Goal: Task Accomplishment & Management: Use online tool/utility

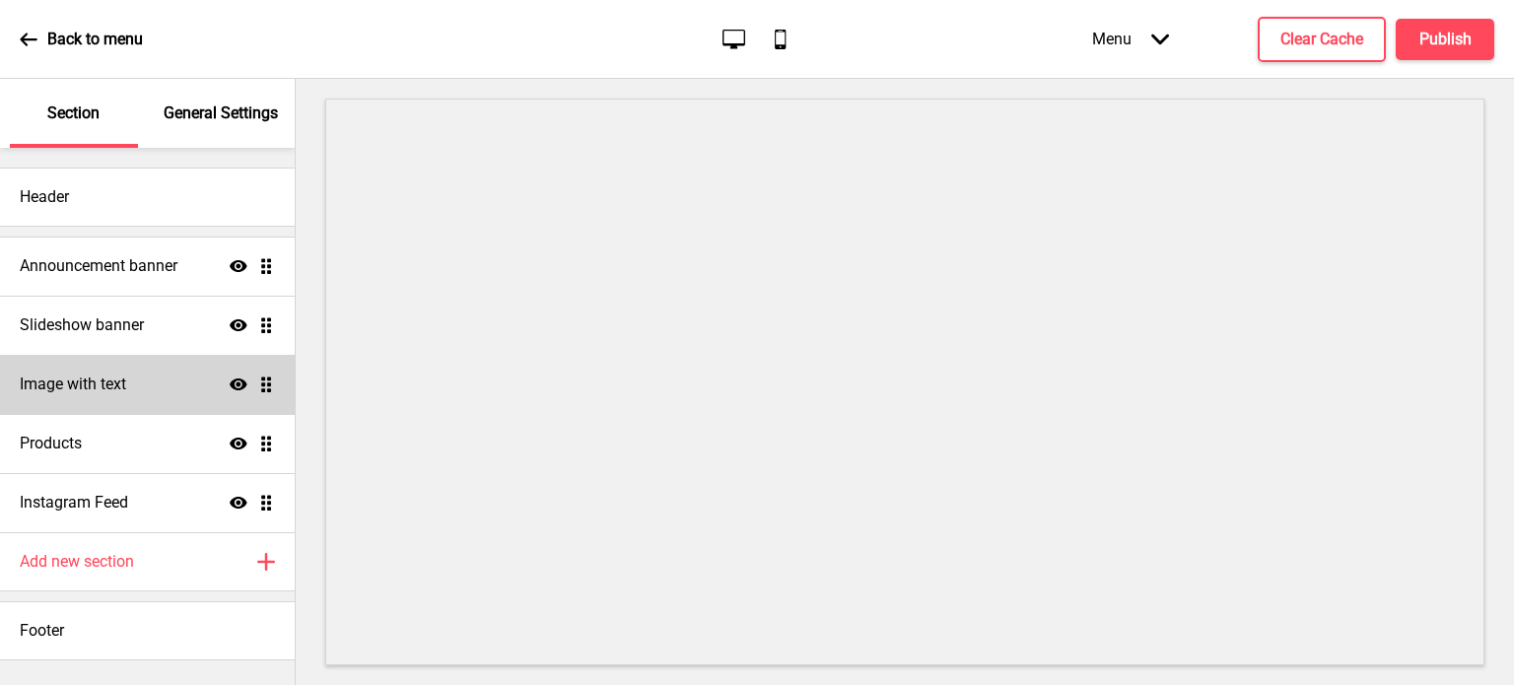
click at [193, 374] on div "Image with text Show Drag" at bounding box center [147, 384] width 295 height 59
select select "right"
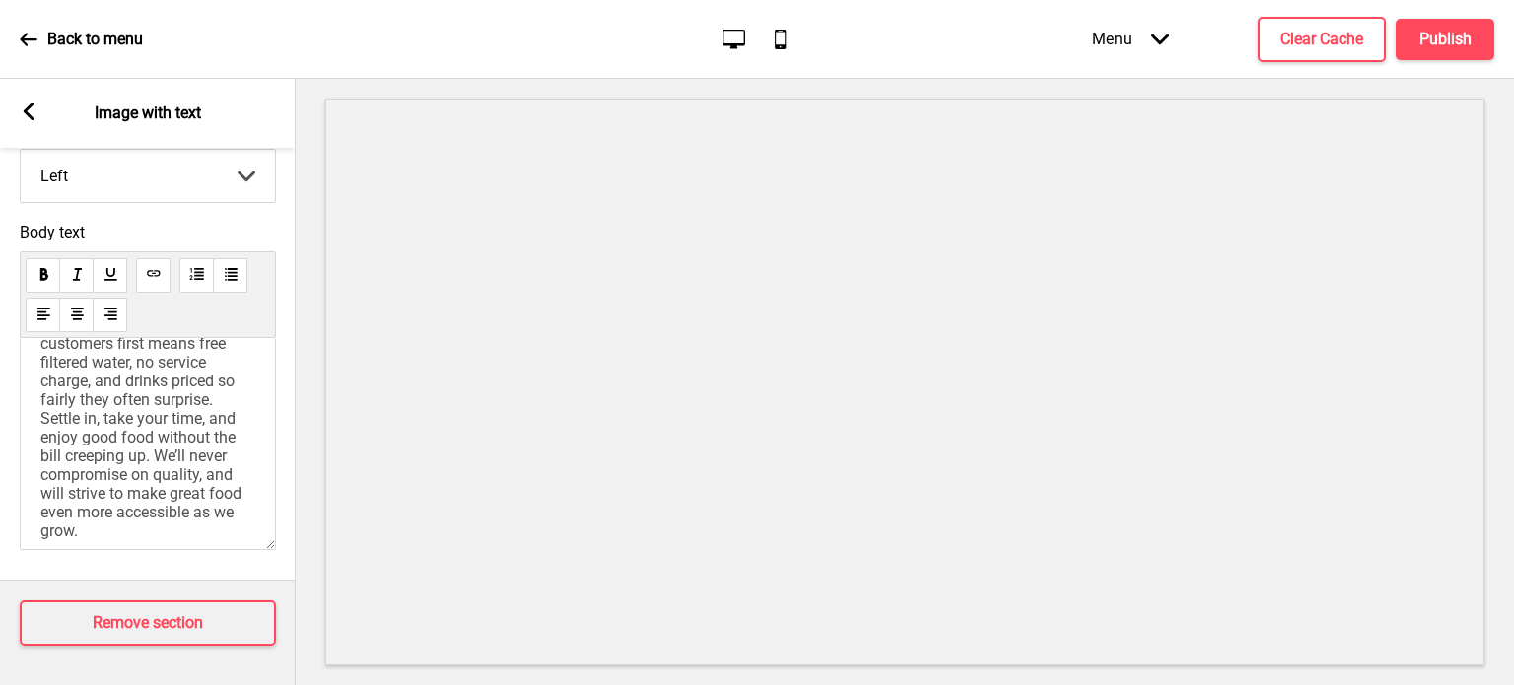
scroll to position [256, 0]
click at [150, 476] on span "grew from a family oven during the Covid pandemic into our first café in the CB…" at bounding box center [147, 341] width 214 height 393
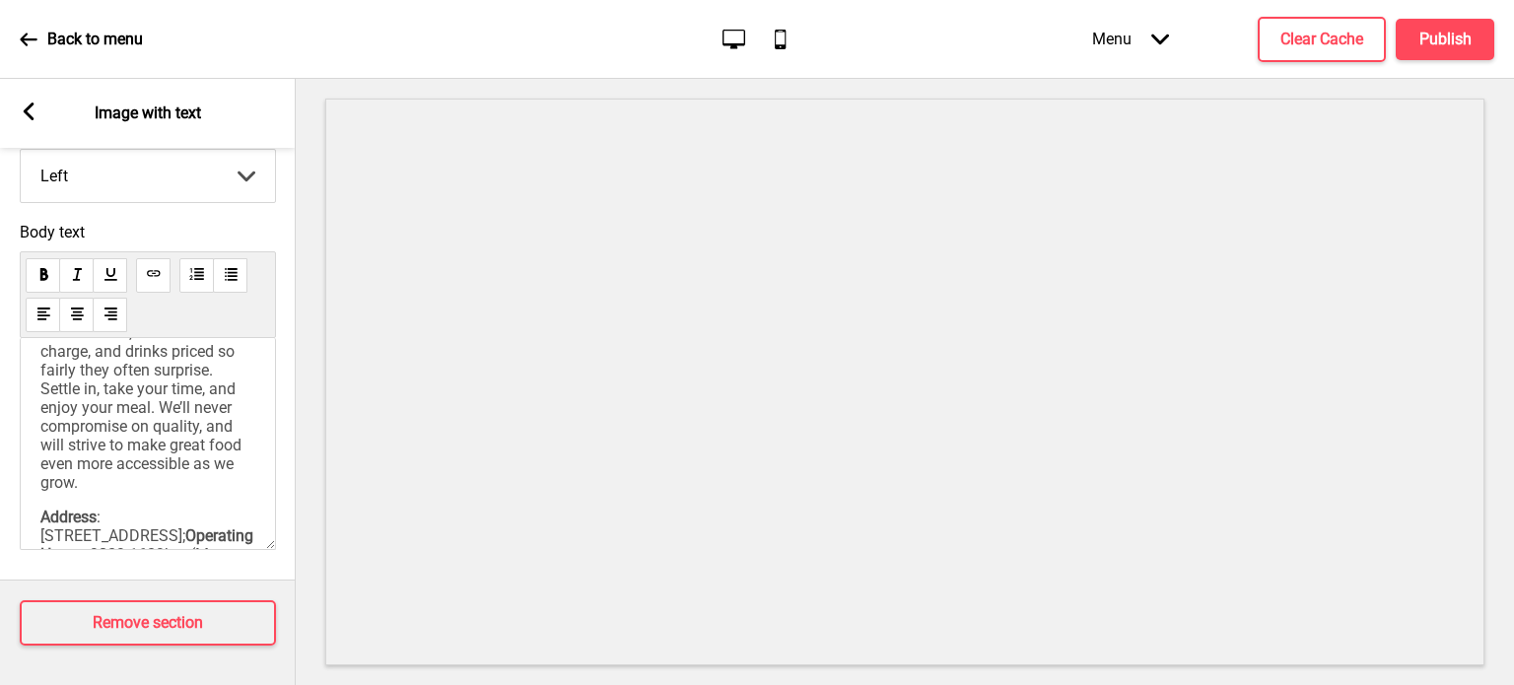
scroll to position [320, 0]
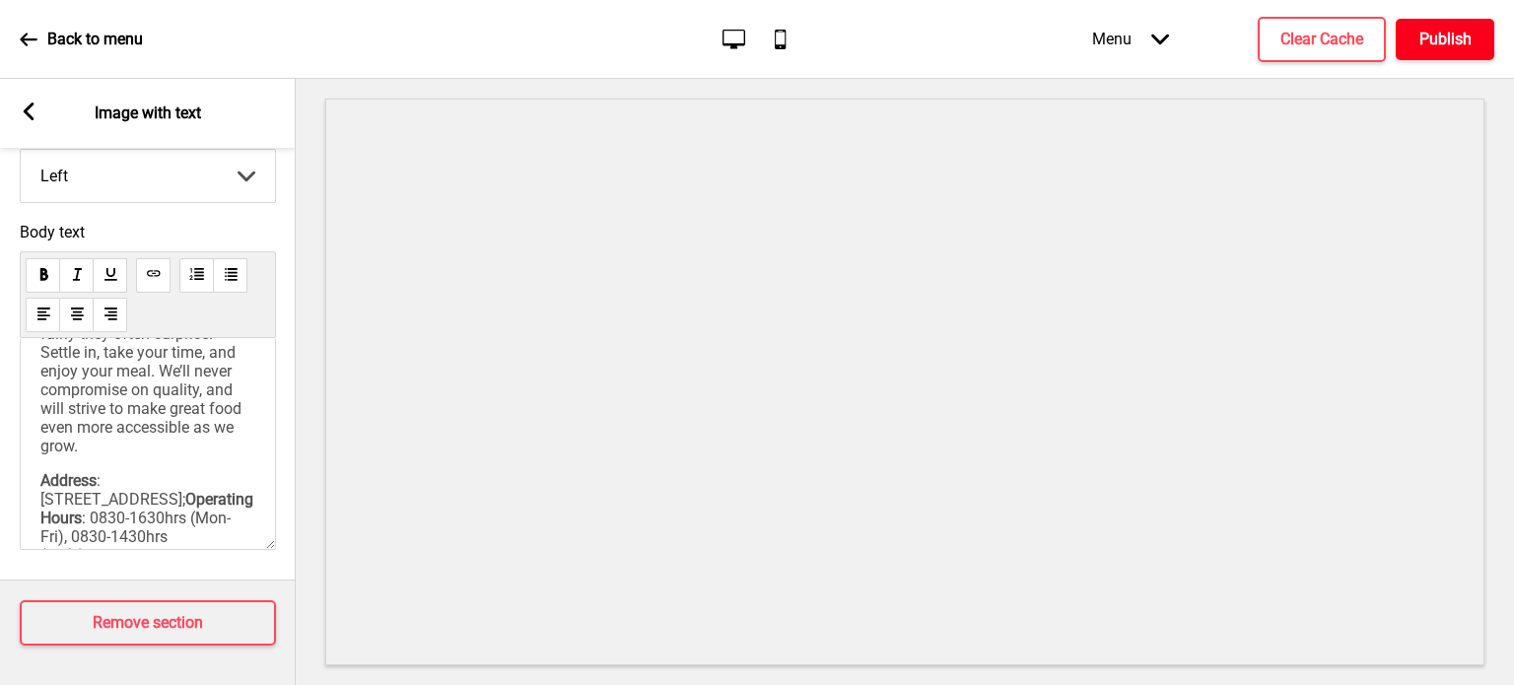
click at [1449, 35] on h4 "Publish" at bounding box center [1446, 40] width 52 height 22
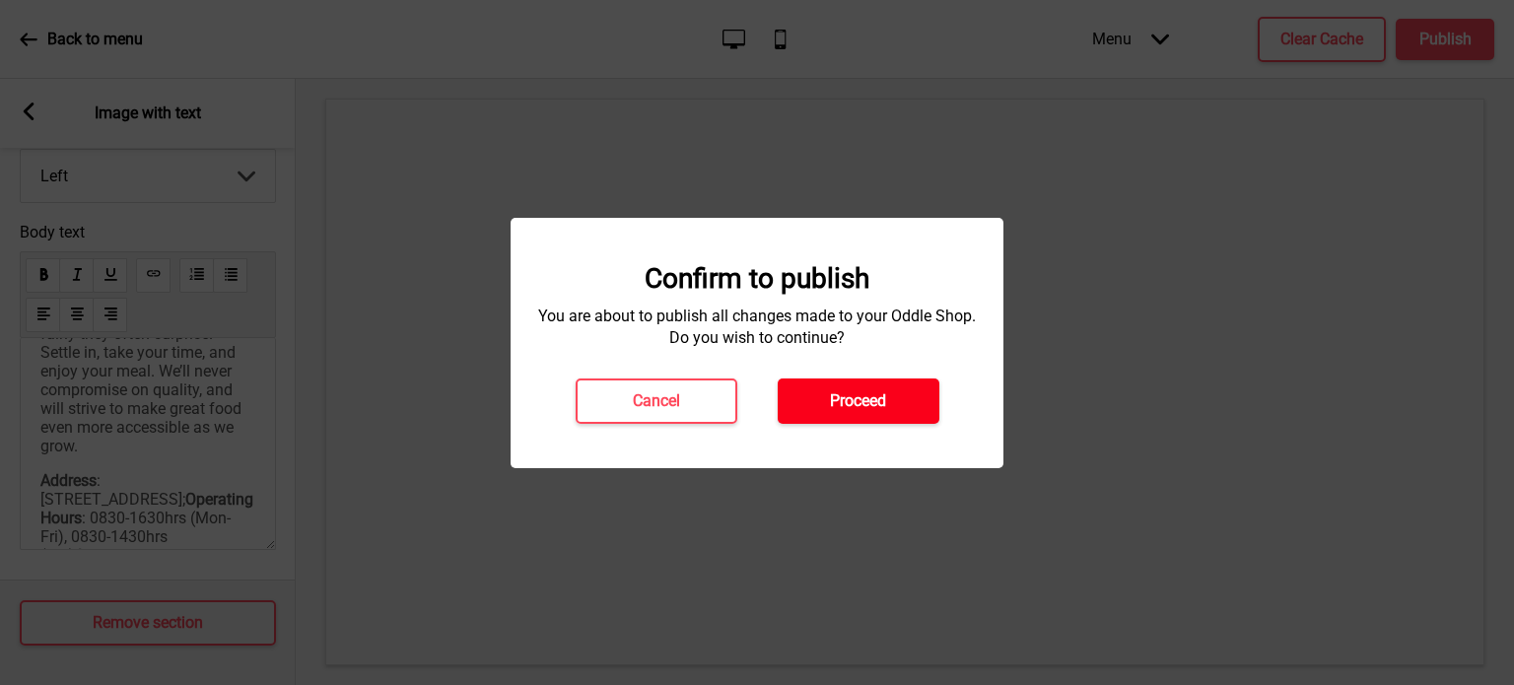
click at [880, 415] on button "Proceed" at bounding box center [859, 401] width 162 height 45
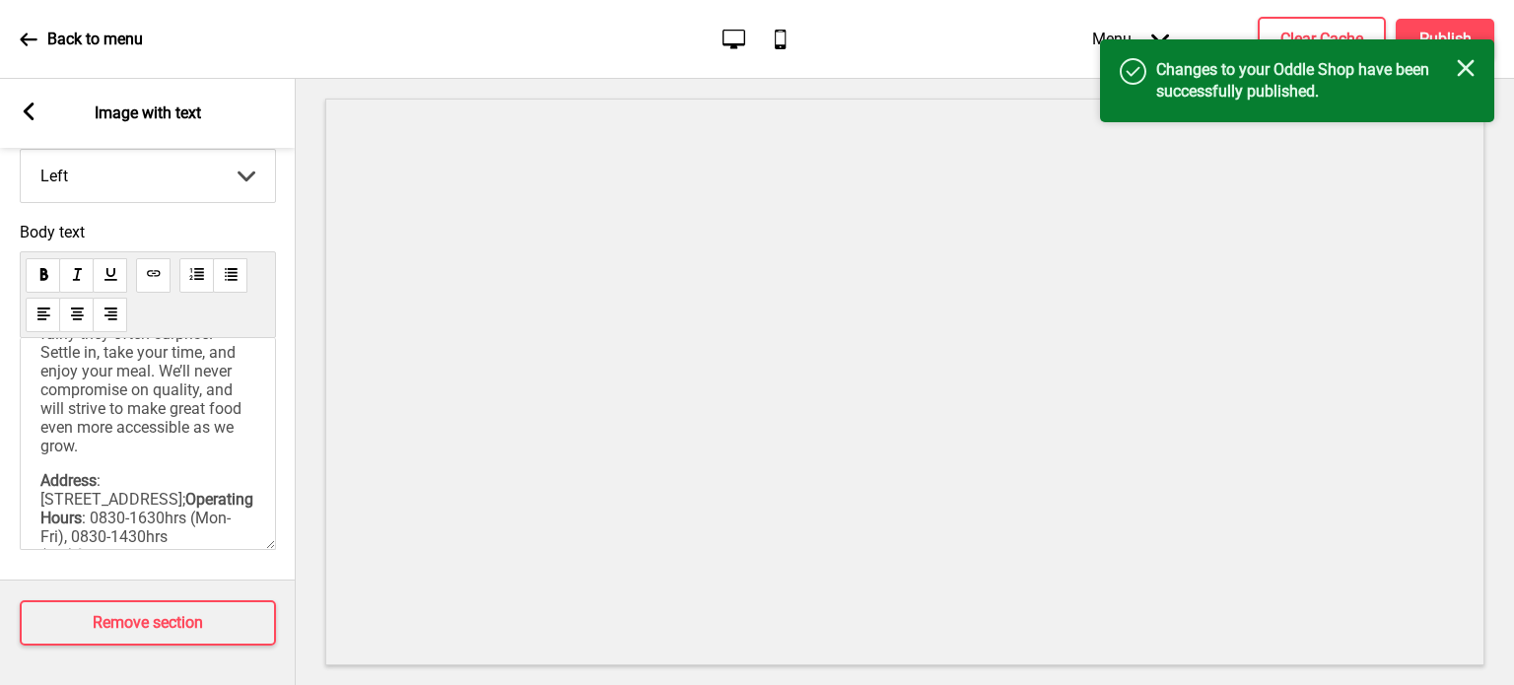
click at [1467, 73] on icon "Close" at bounding box center [1466, 68] width 18 height 18
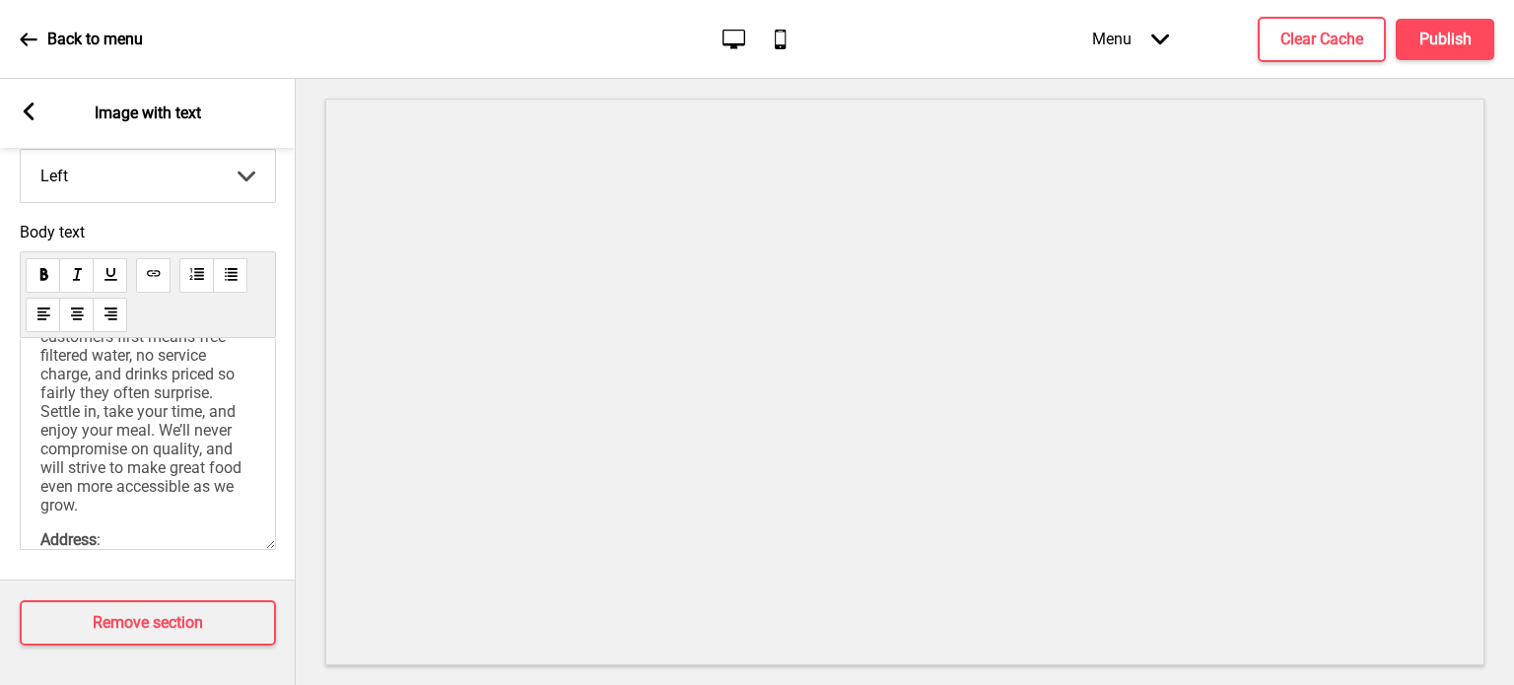
scroll to position [260, 0]
click at [106, 420] on span "grew from a family oven during the Covid pandemic into our first café in the CB…" at bounding box center [147, 328] width 214 height 375
click at [176, 394] on span "grew from a family oven during the Covid pandemic into our first café in the CB…" at bounding box center [147, 324] width 214 height 375
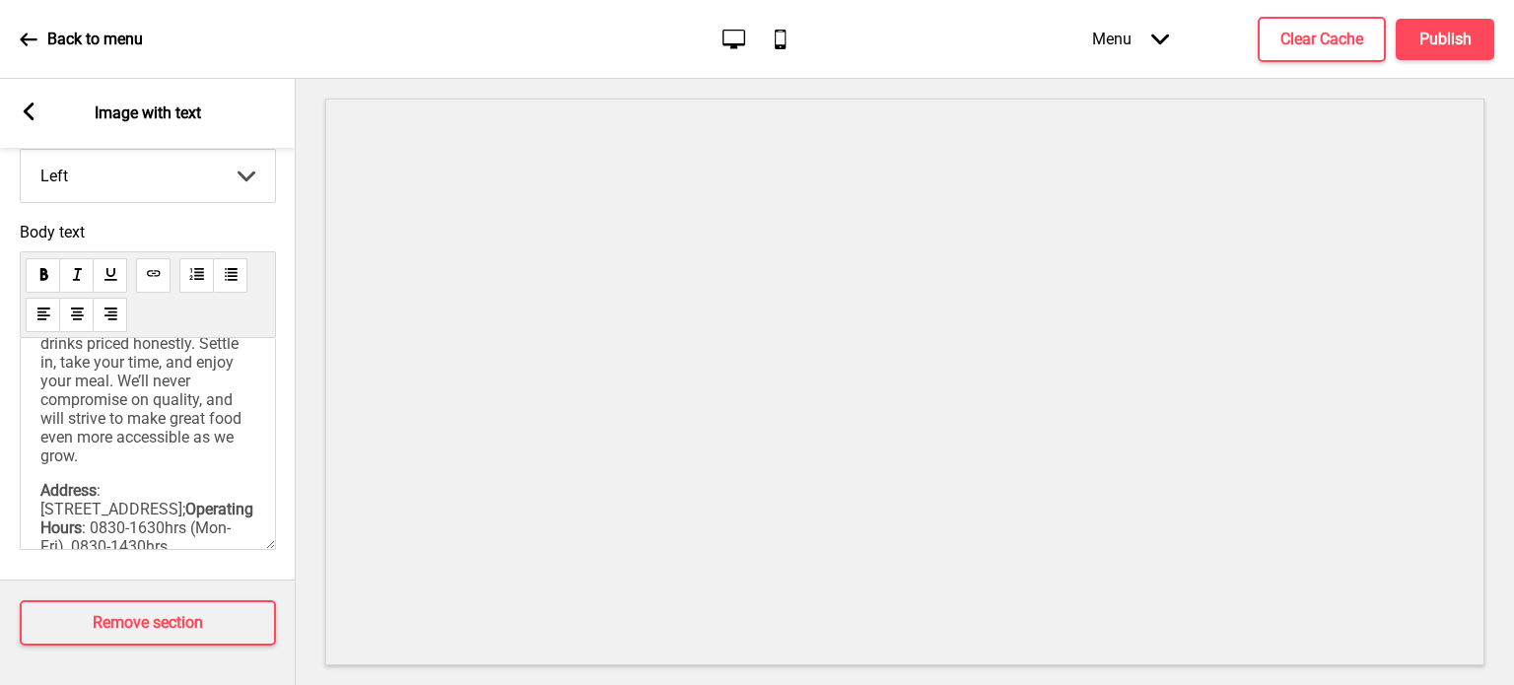
scroll to position [308, 0]
click at [142, 390] on span "grew from a family oven during the Covid pandemic into our first café in the CB…" at bounding box center [147, 281] width 214 height 375
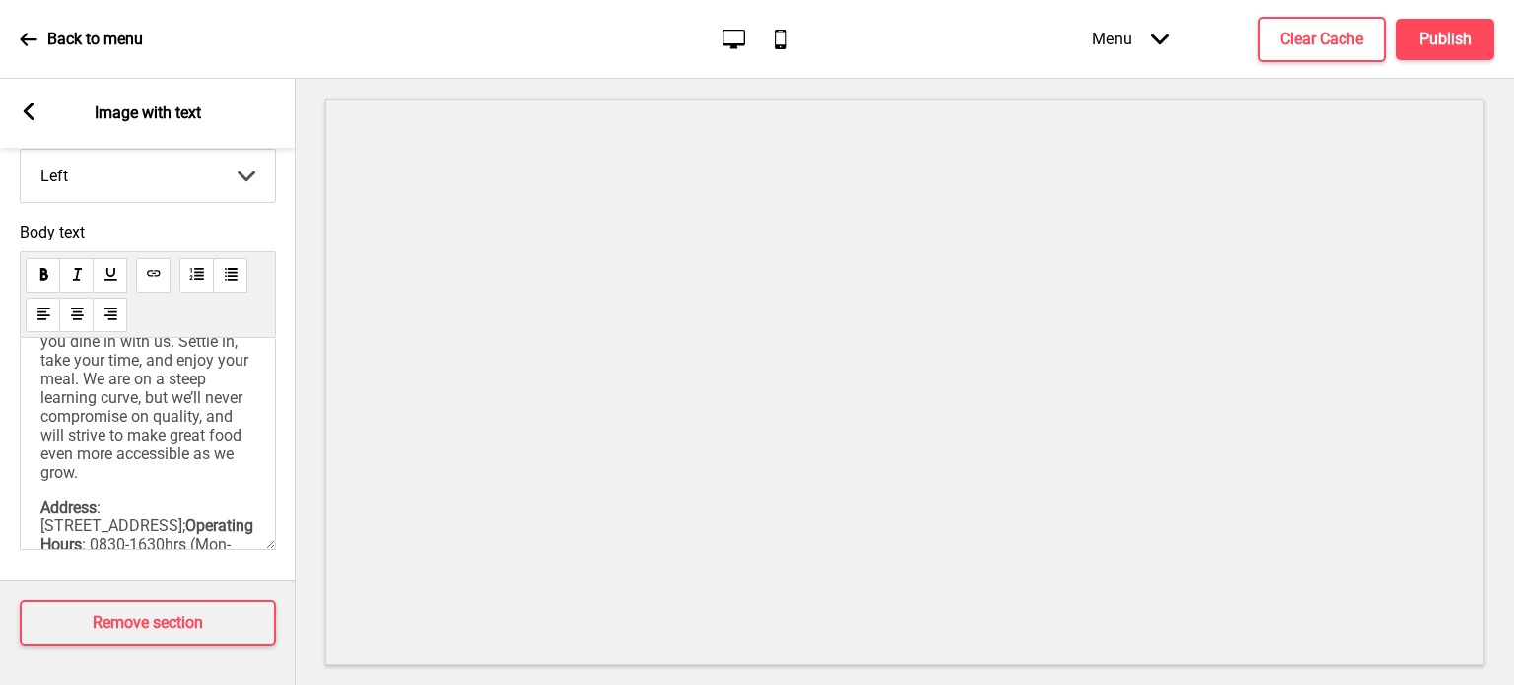
scroll to position [390, 0]
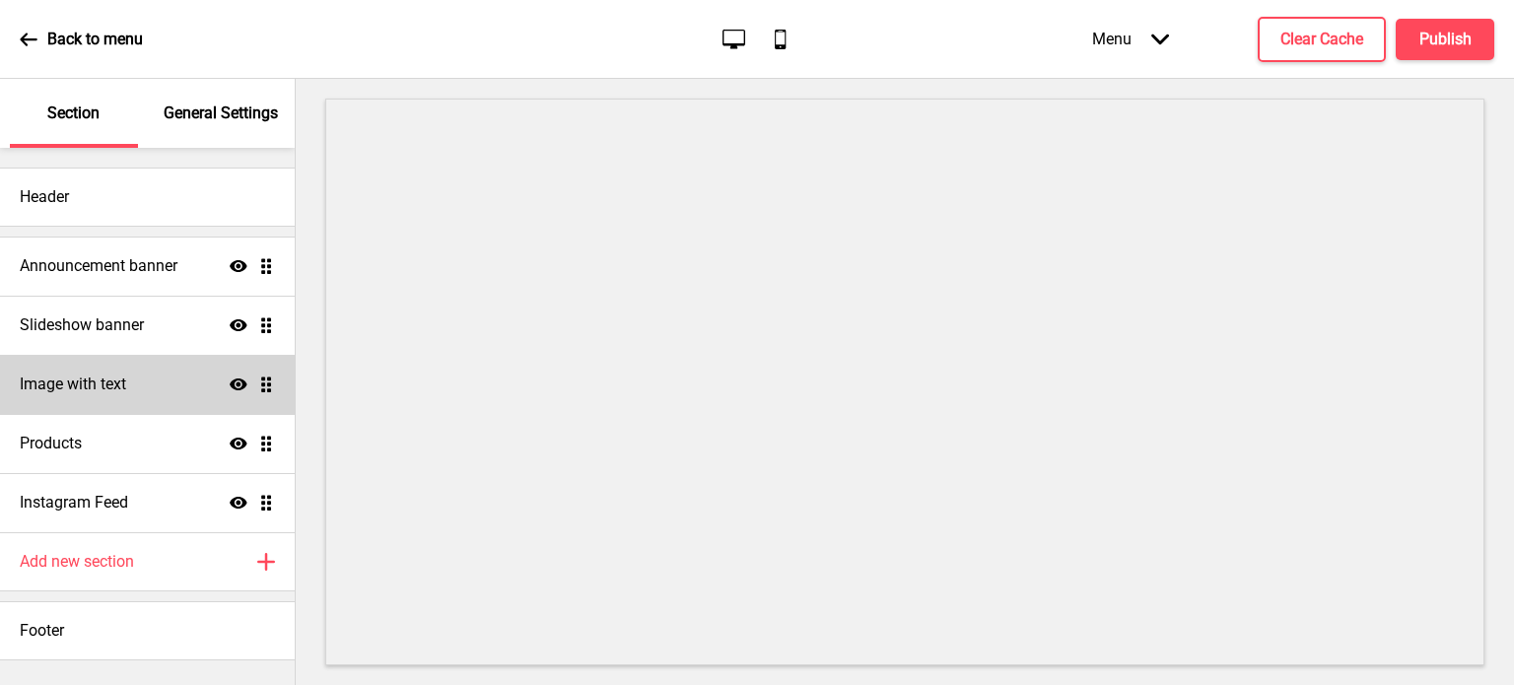
click at [135, 401] on div "Image with text Show Drag" at bounding box center [147, 384] width 295 height 59
select select "right"
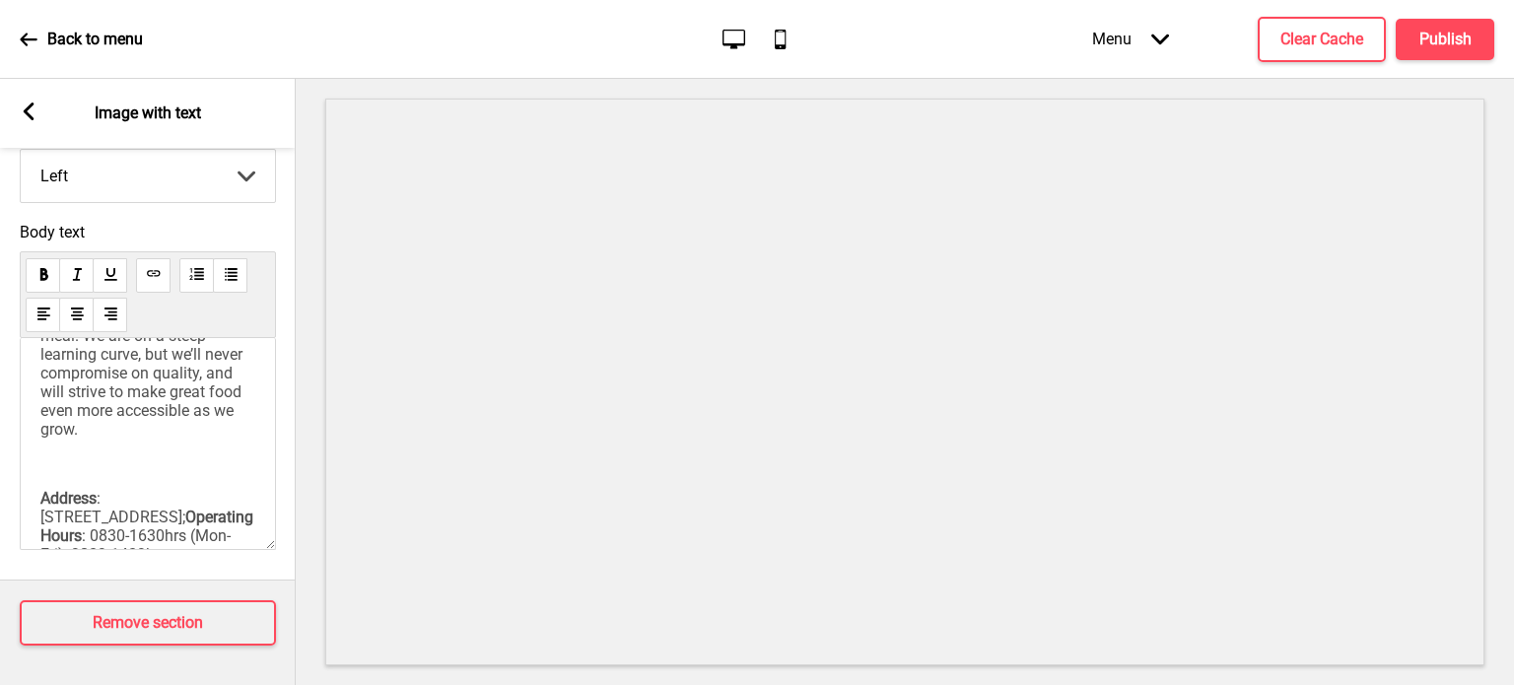
scroll to position [414, 0]
click at [175, 409] on span "), zero service charges and "fair" prices when you dine in with us. Settle in, …" at bounding box center [147, 342] width 214 height 187
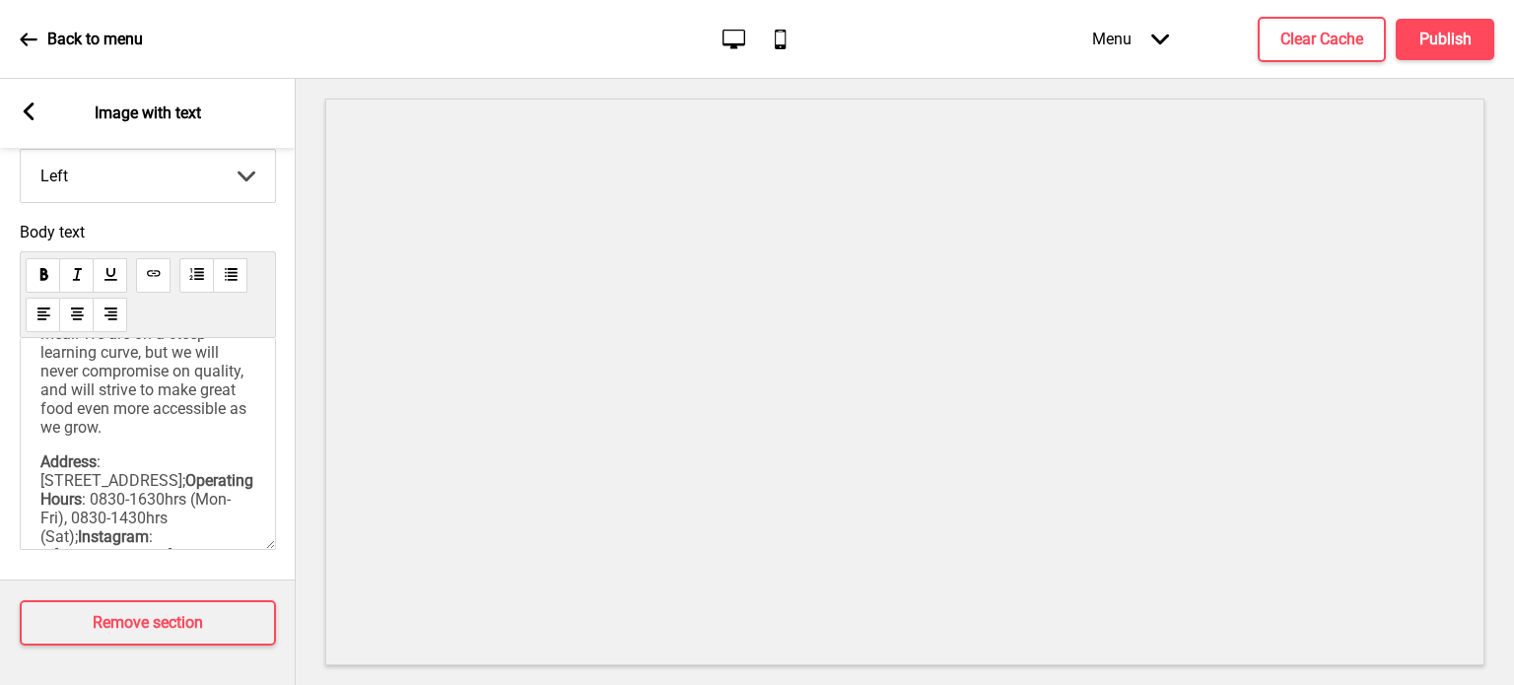
click at [219, 437] on p "Founded by the team behind The Lims’ Kitchen, The Test Kitchen has its roots as…" at bounding box center [147, 193] width 215 height 487
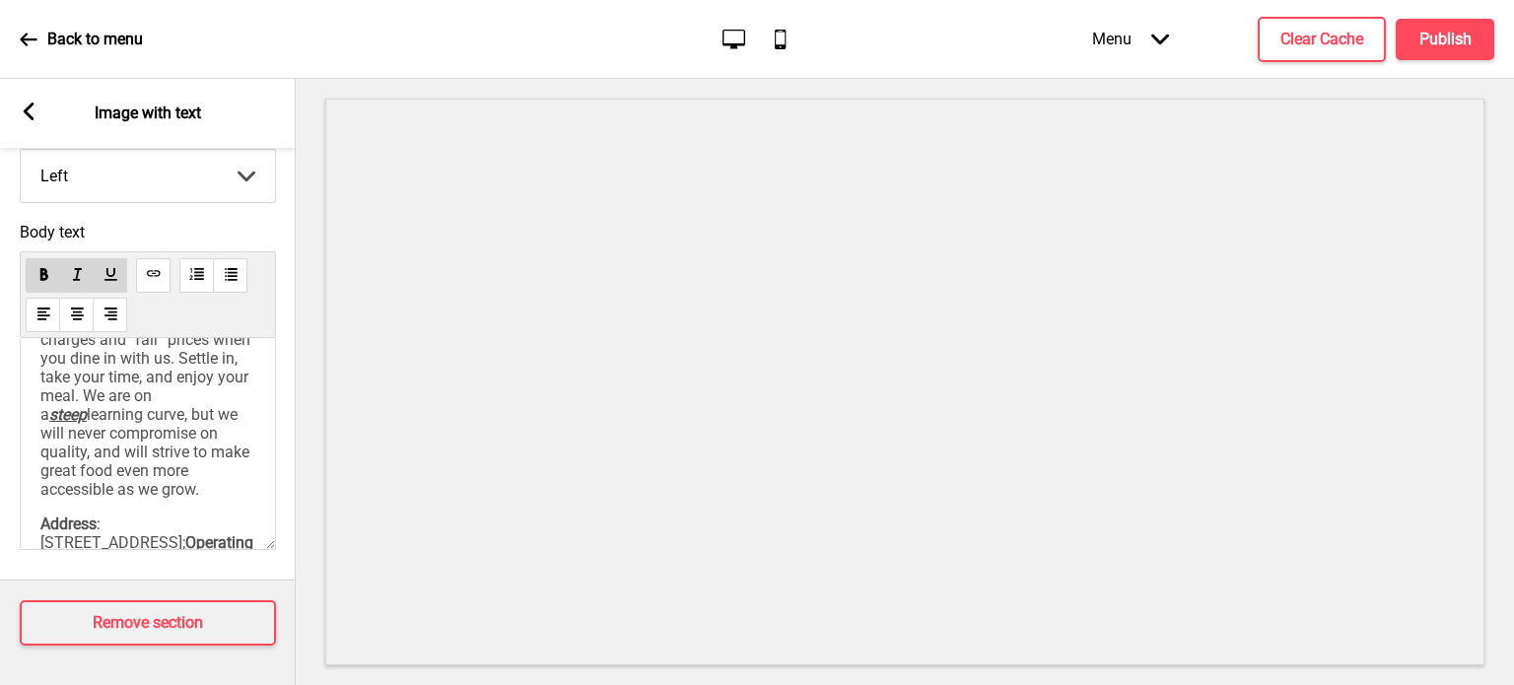
scroll to position [355, 0]
click at [141, 485] on span "learning curve, but we will never compromise on quality, and will strive to mak…" at bounding box center [146, 449] width 213 height 94
click at [141, 480] on span "learning curve, but we will never compromise on quality, and will strive to mak…" at bounding box center [146, 449] width 213 height 94
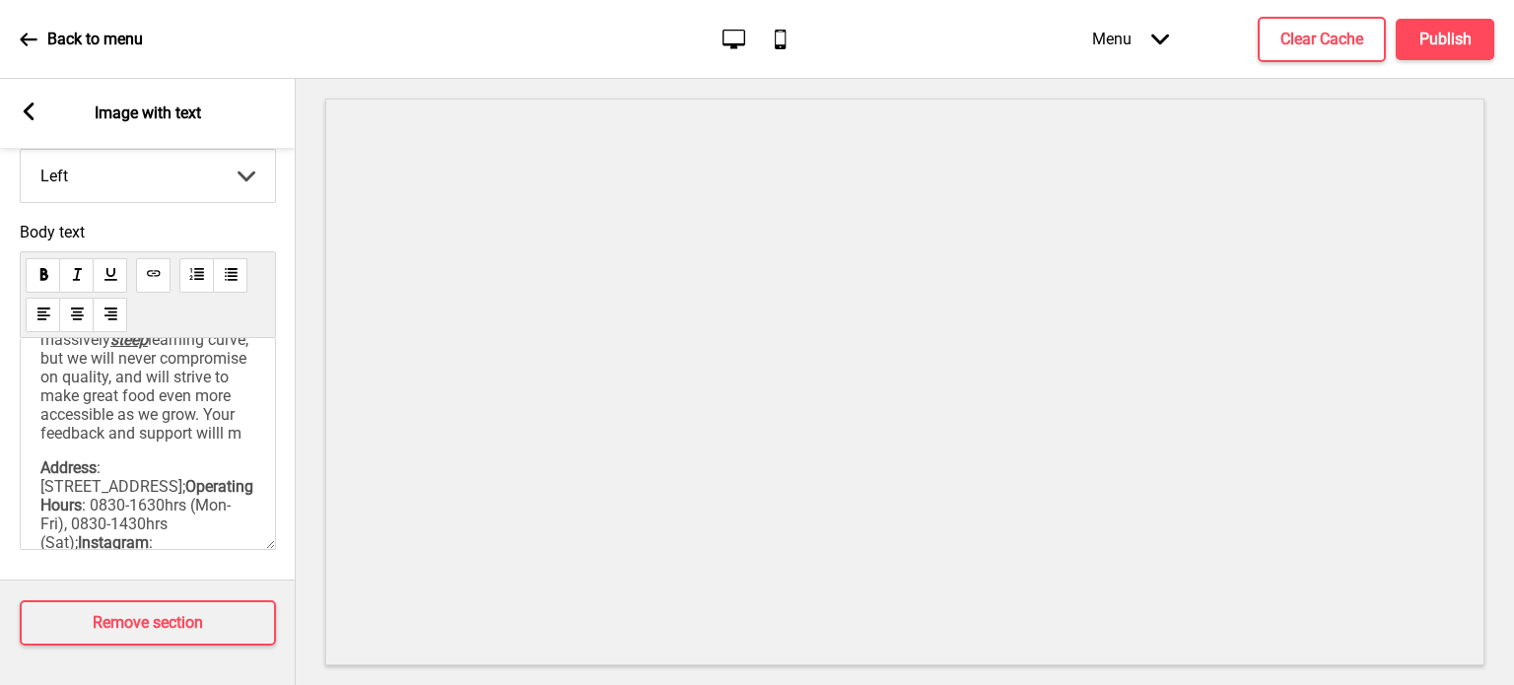
scroll to position [433, 0]
click at [103, 456] on span "learning curve, but we will never compromise on quality, and will strive to mak…" at bounding box center [146, 389] width 212 height 131
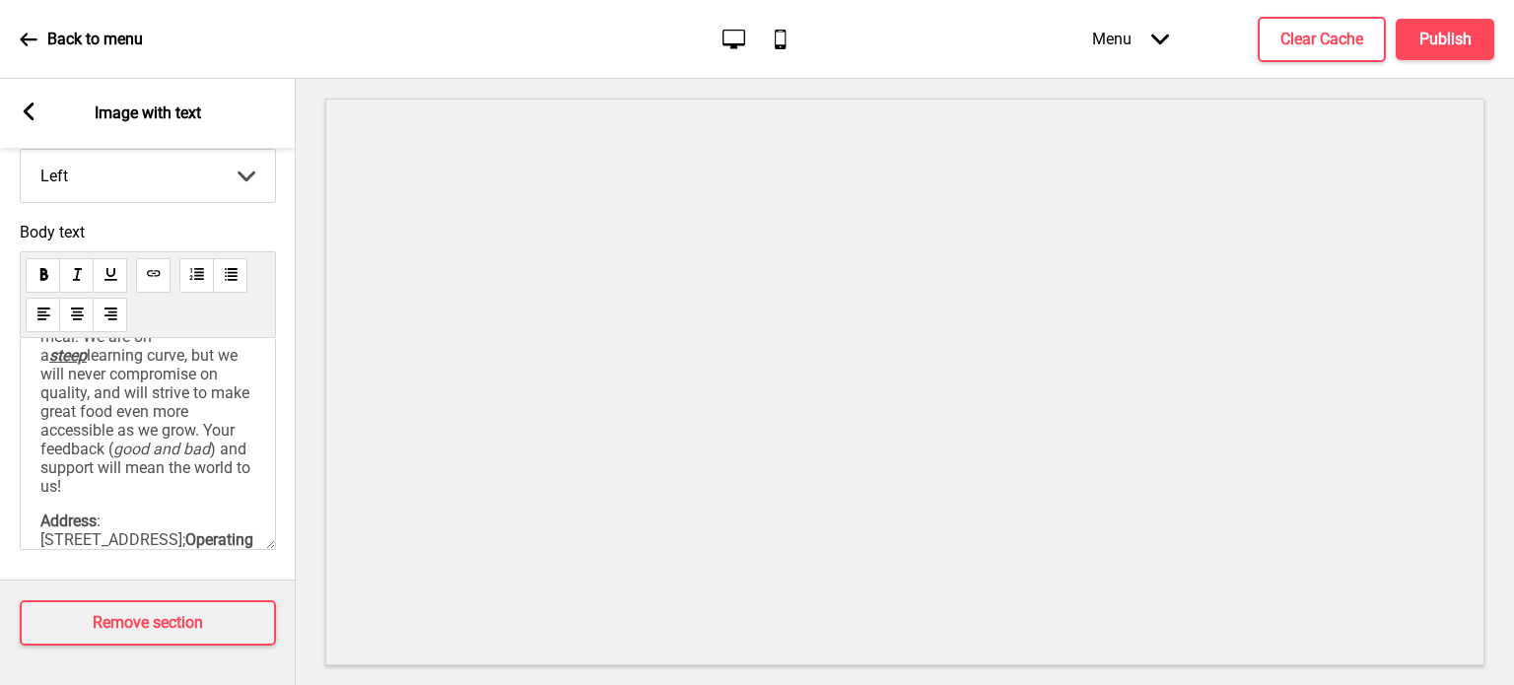
scroll to position [527, 0]
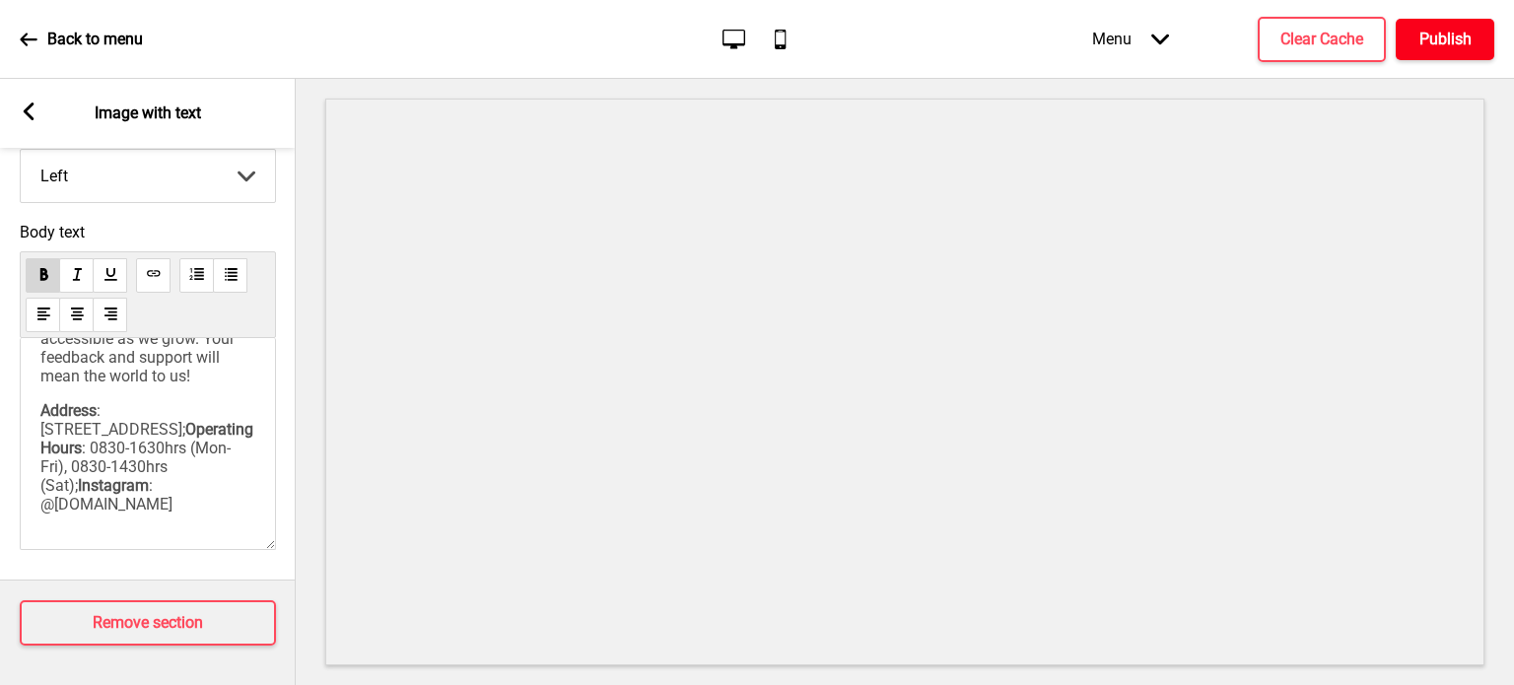
click at [1453, 45] on h4 "Publish" at bounding box center [1446, 40] width 52 height 22
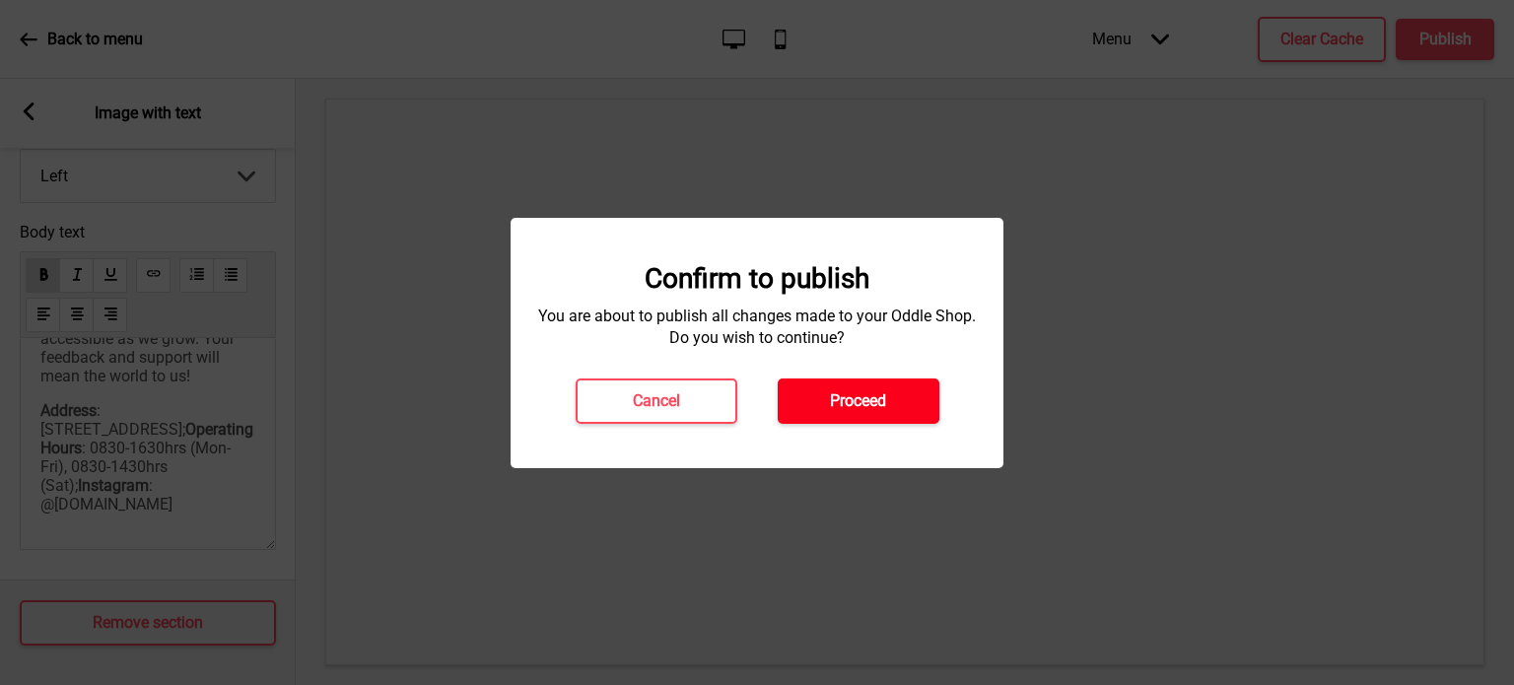
click at [851, 417] on button "Proceed" at bounding box center [859, 401] width 162 height 45
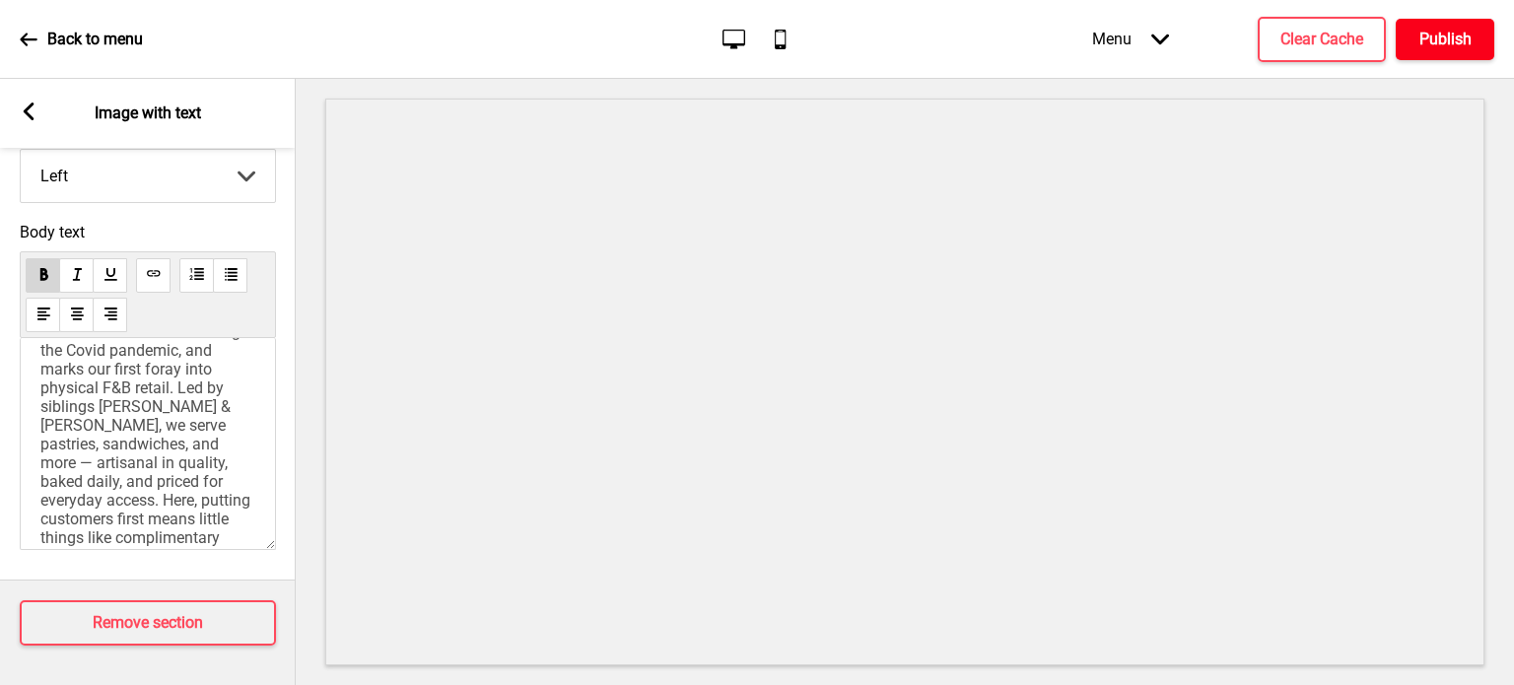
scroll to position [49, 0]
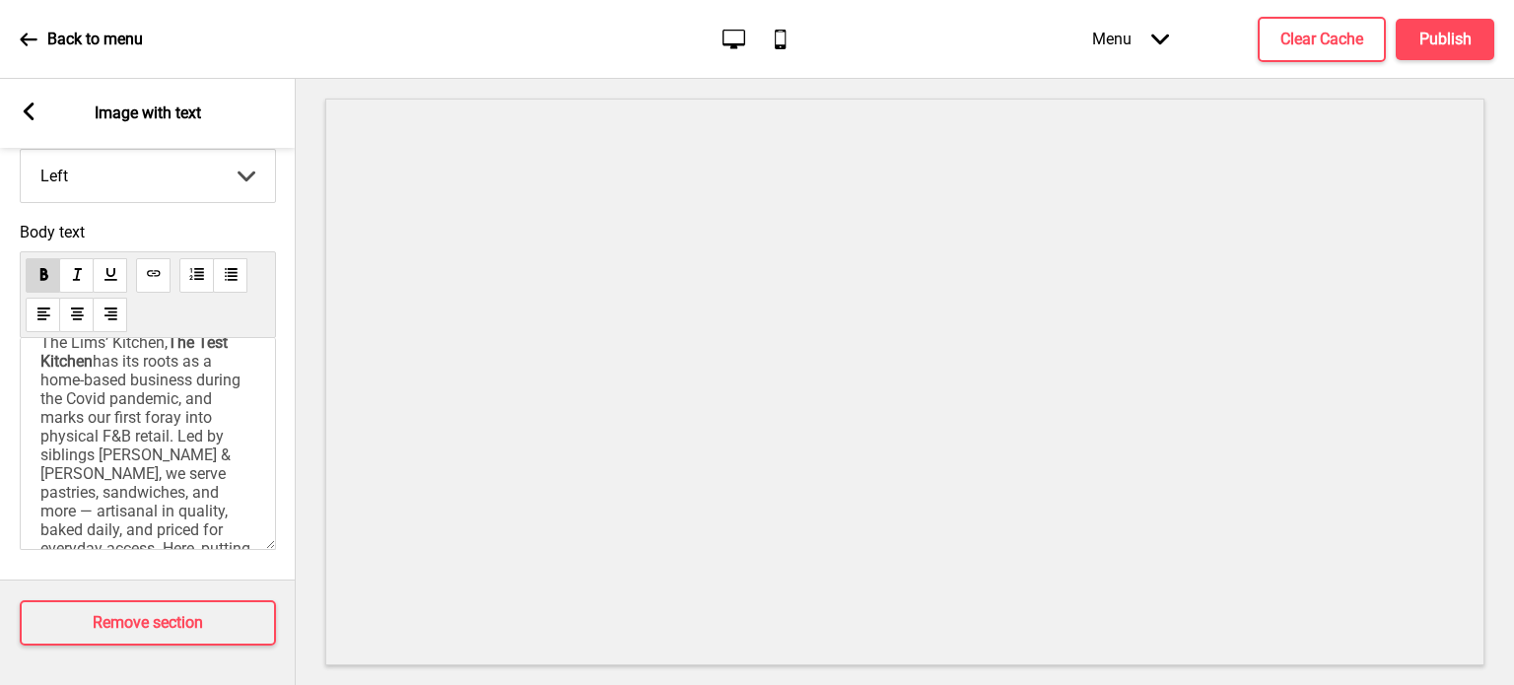
click at [105, 397] on span "has its roots as a home-based business during the Covid pandemic, and marks our…" at bounding box center [147, 483] width 214 height 262
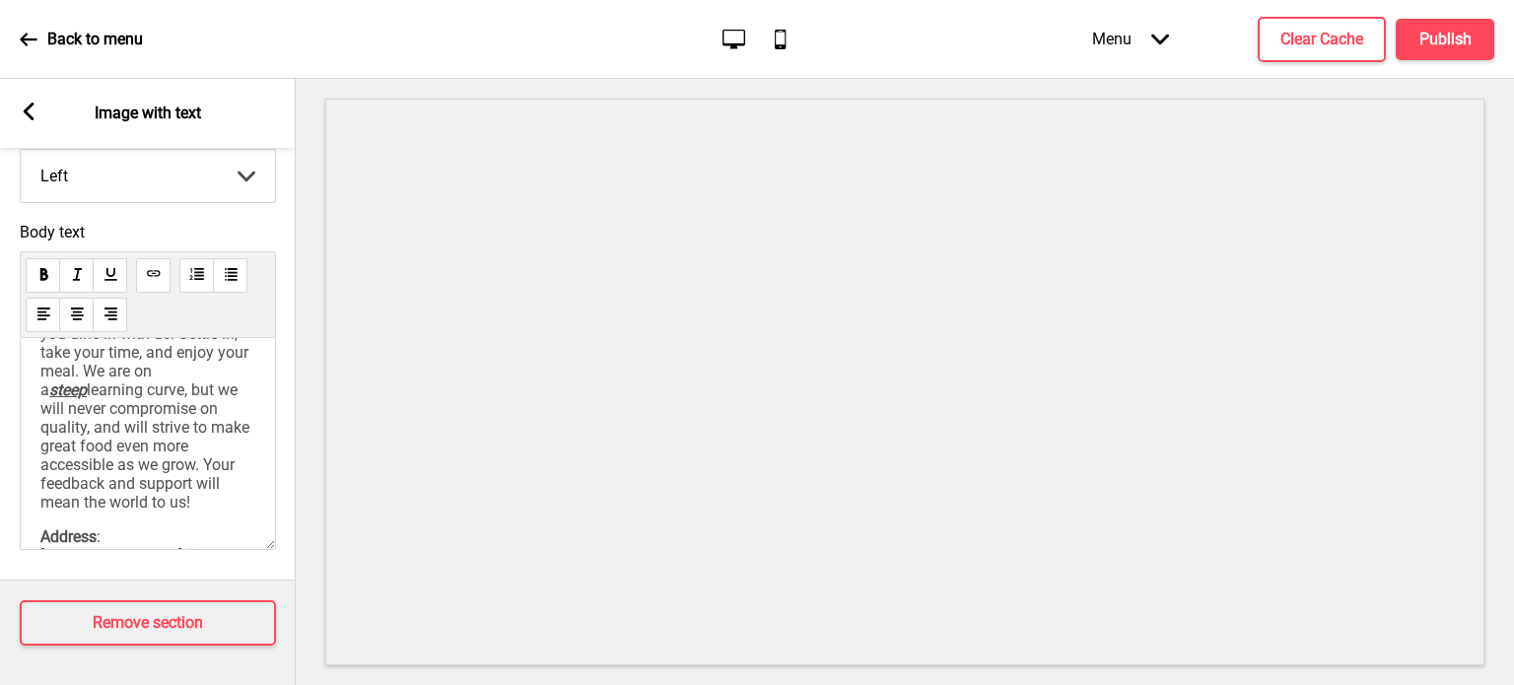
scroll to position [379, 0]
click at [84, 397] on span "), zero service charges and "fair" prices when you dine in with us. Settle in, …" at bounding box center [147, 341] width 214 height 112
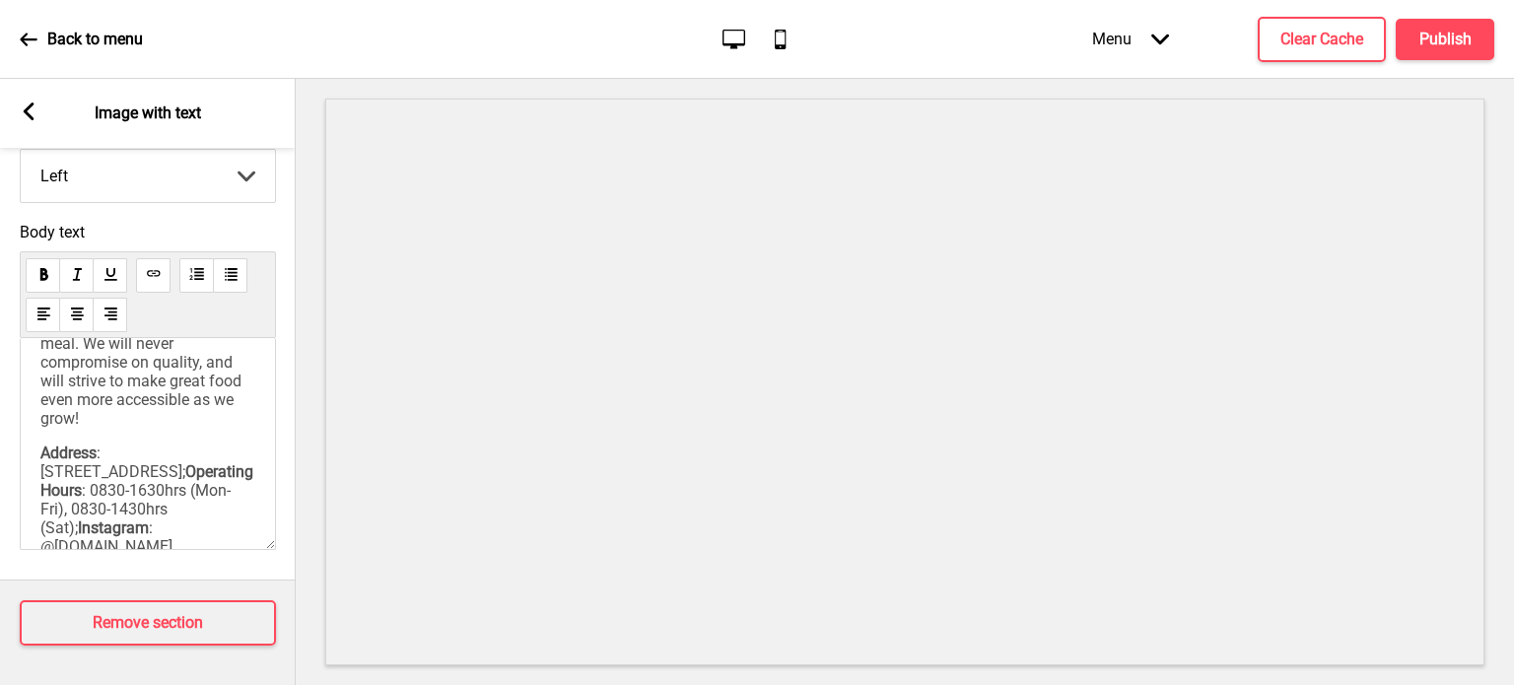
scroll to position [401, 0]
click at [113, 361] on span "), zero service charges and "fair" prices when you dine in with us. Settle in, …" at bounding box center [147, 346] width 214 height 169
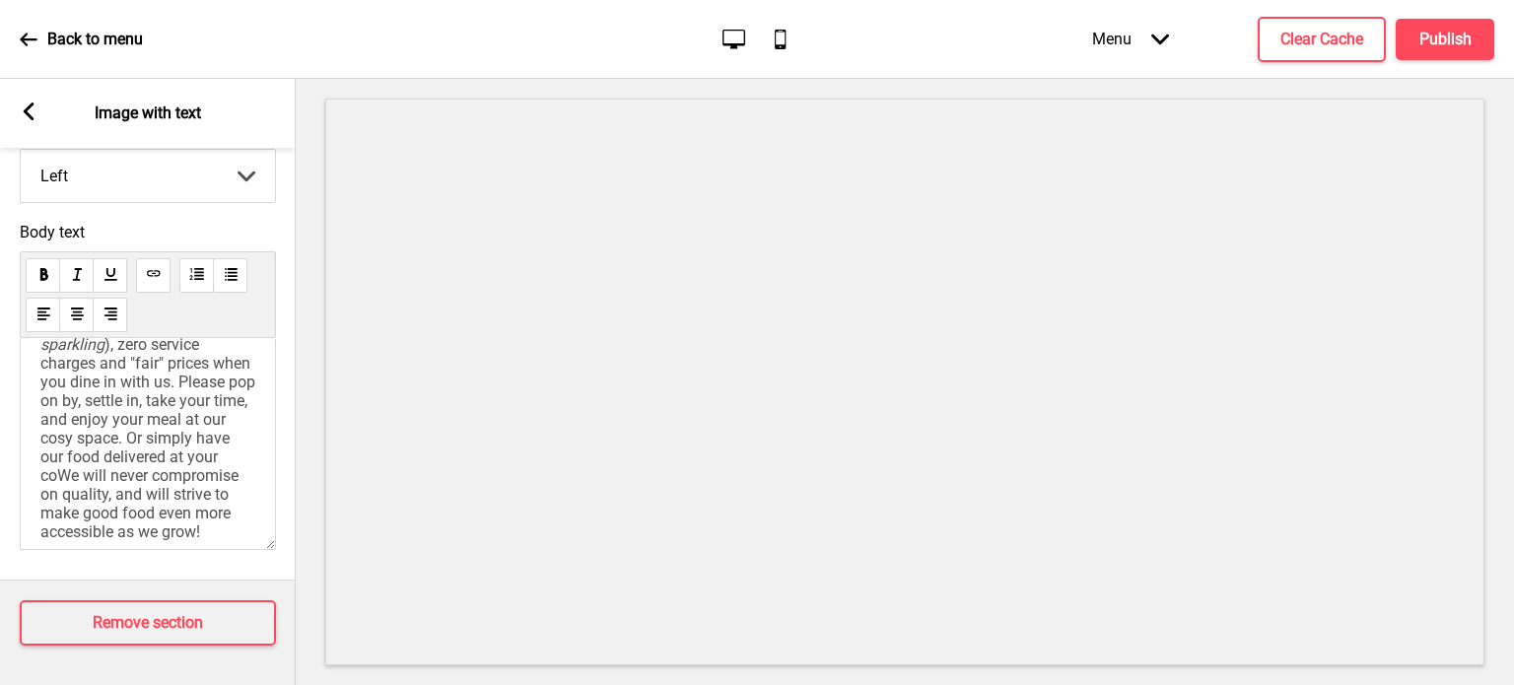
scroll to position [369, 0]
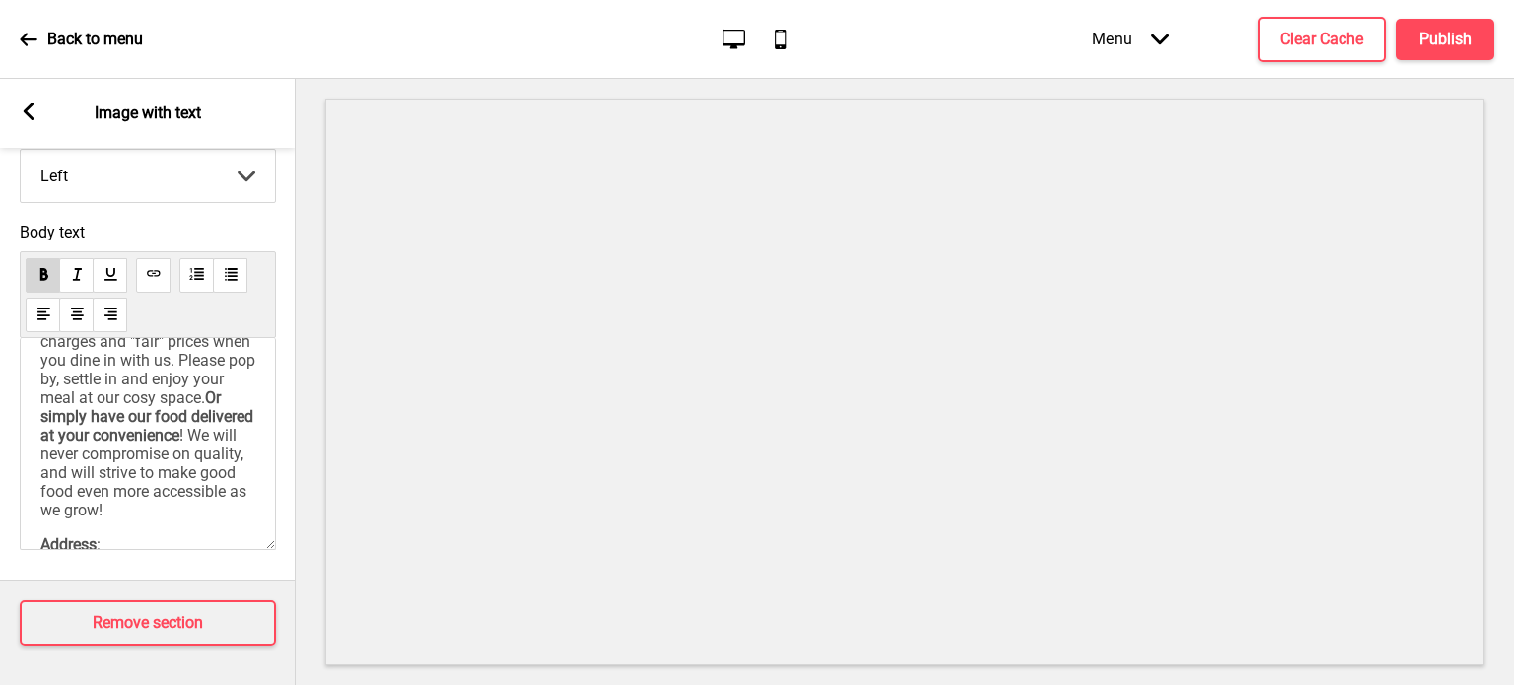
click at [213, 445] on span "Or simply have our food delivered at your convenience" at bounding box center [148, 416] width 217 height 56
click at [117, 445] on span "or simply have our food delivered at your convenience" at bounding box center [148, 416] width 217 height 56
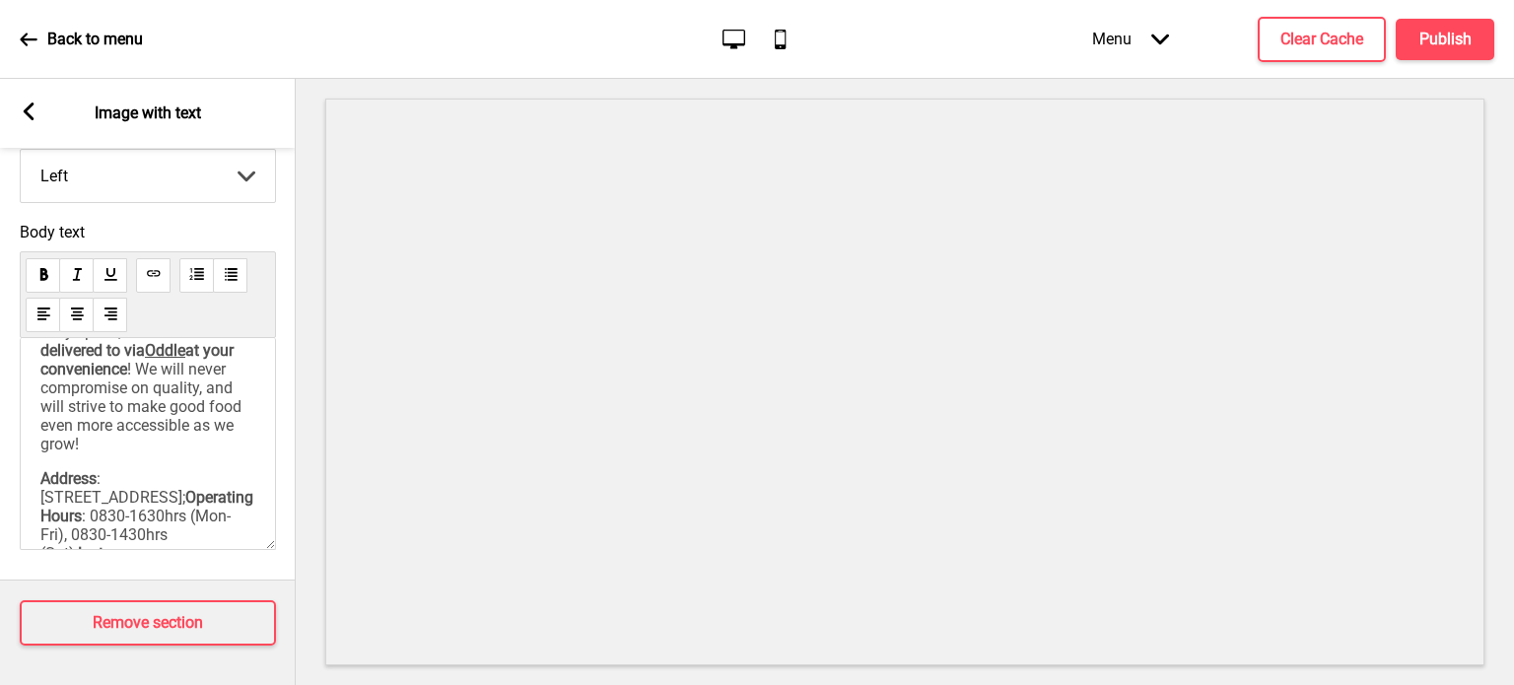
scroll to position [491, 0]
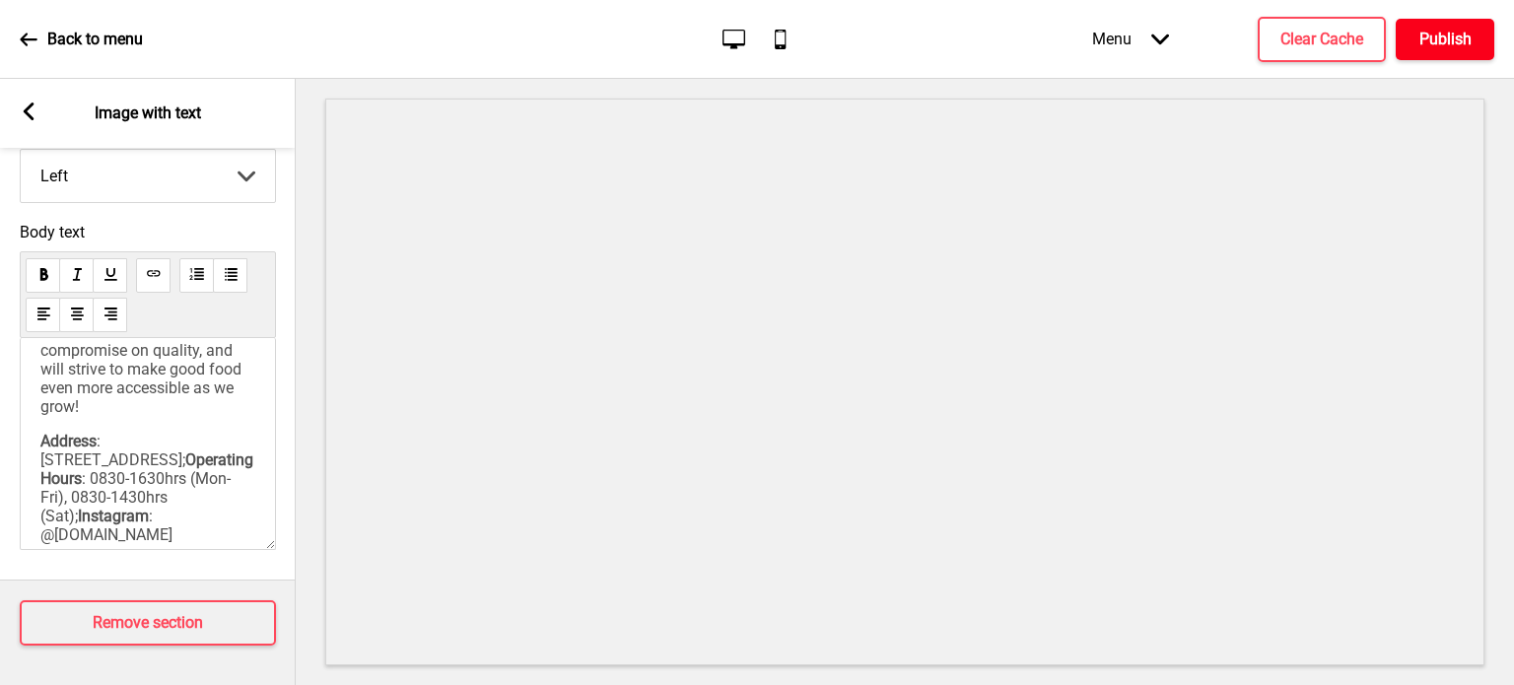
click at [1467, 32] on h4 "Publish" at bounding box center [1446, 40] width 52 height 22
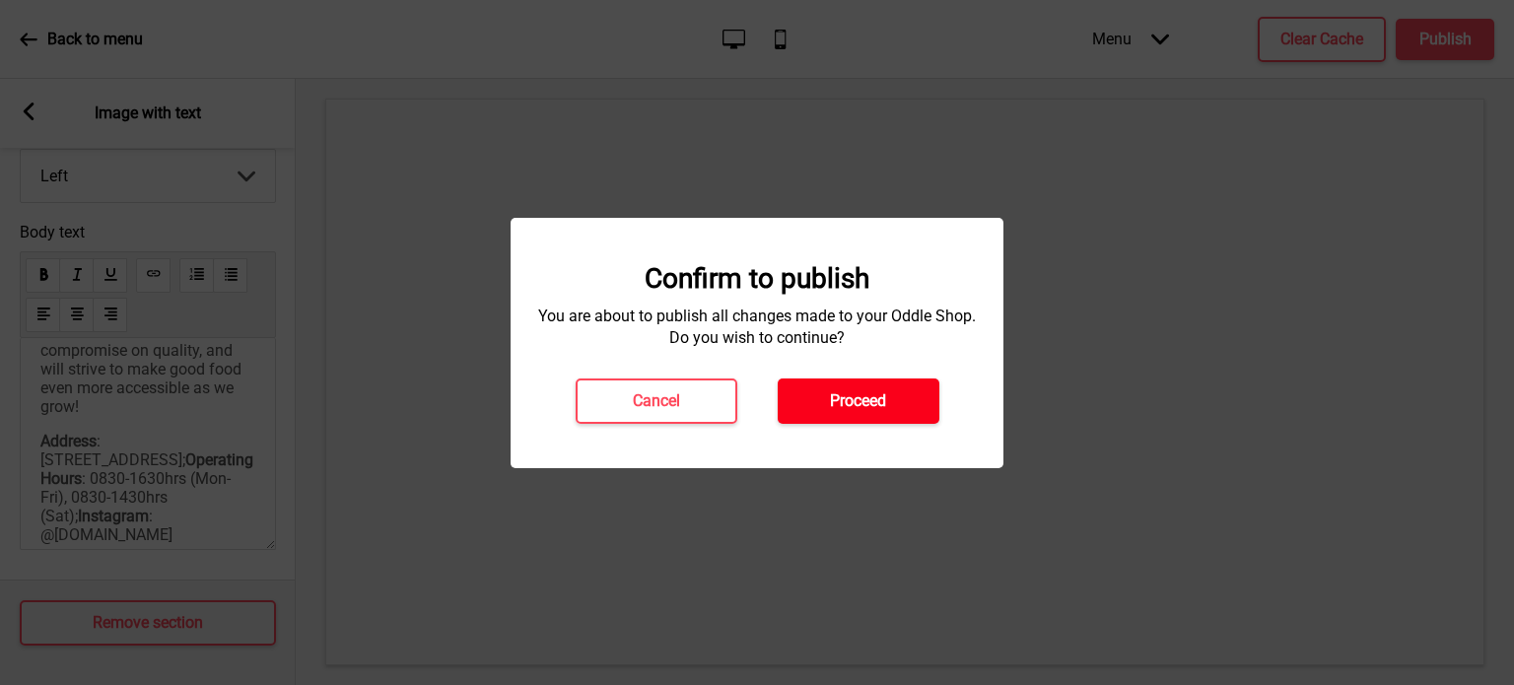
click at [850, 403] on h4 "Proceed" at bounding box center [858, 401] width 56 height 22
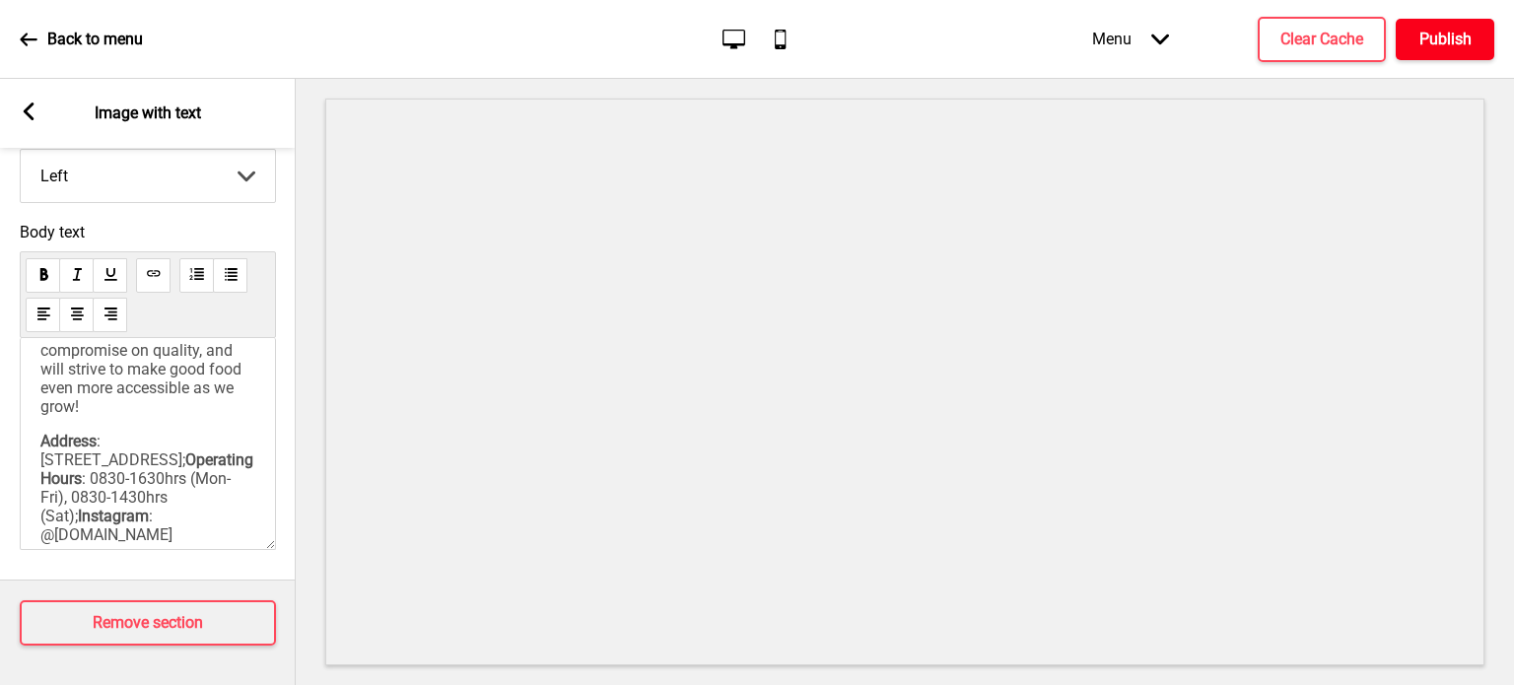
click at [1428, 46] on h4 "Publish" at bounding box center [1446, 40] width 52 height 22
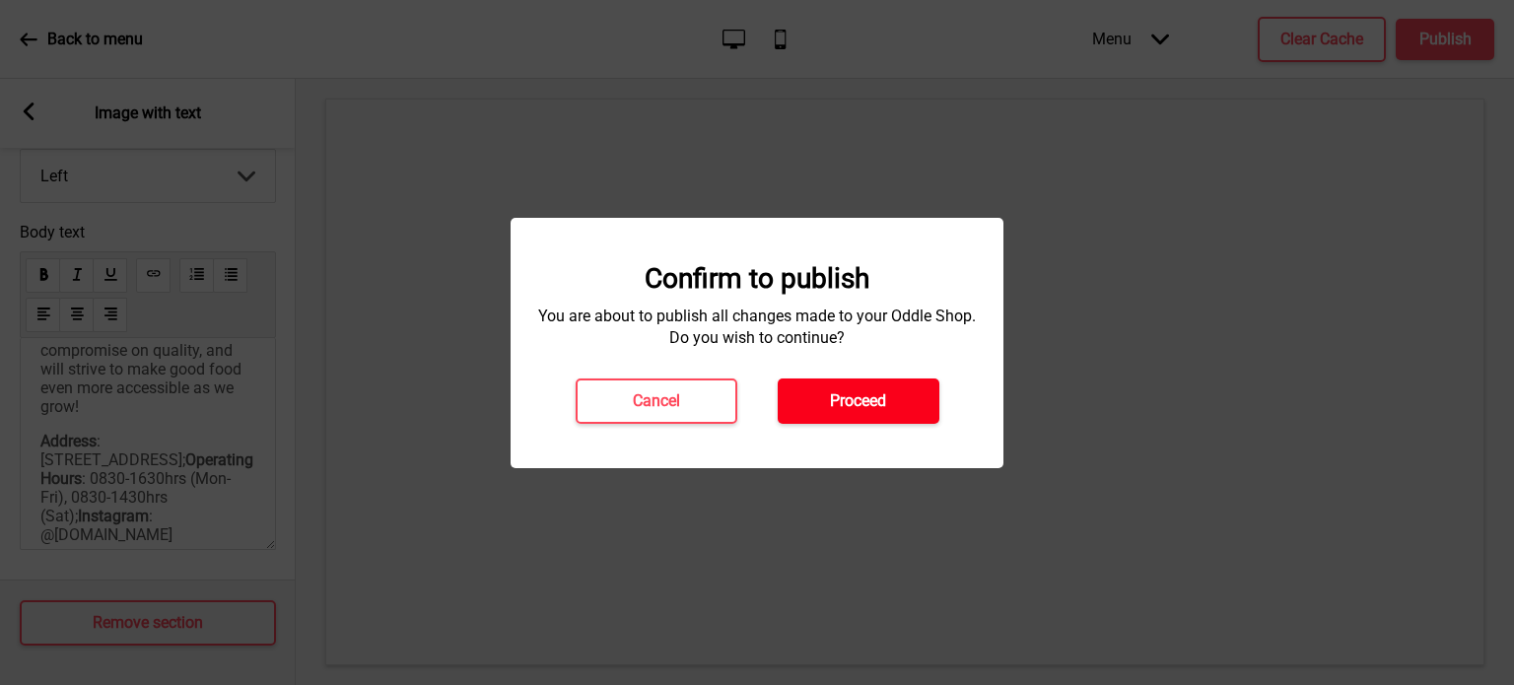
click at [826, 408] on button "Proceed" at bounding box center [859, 401] width 162 height 45
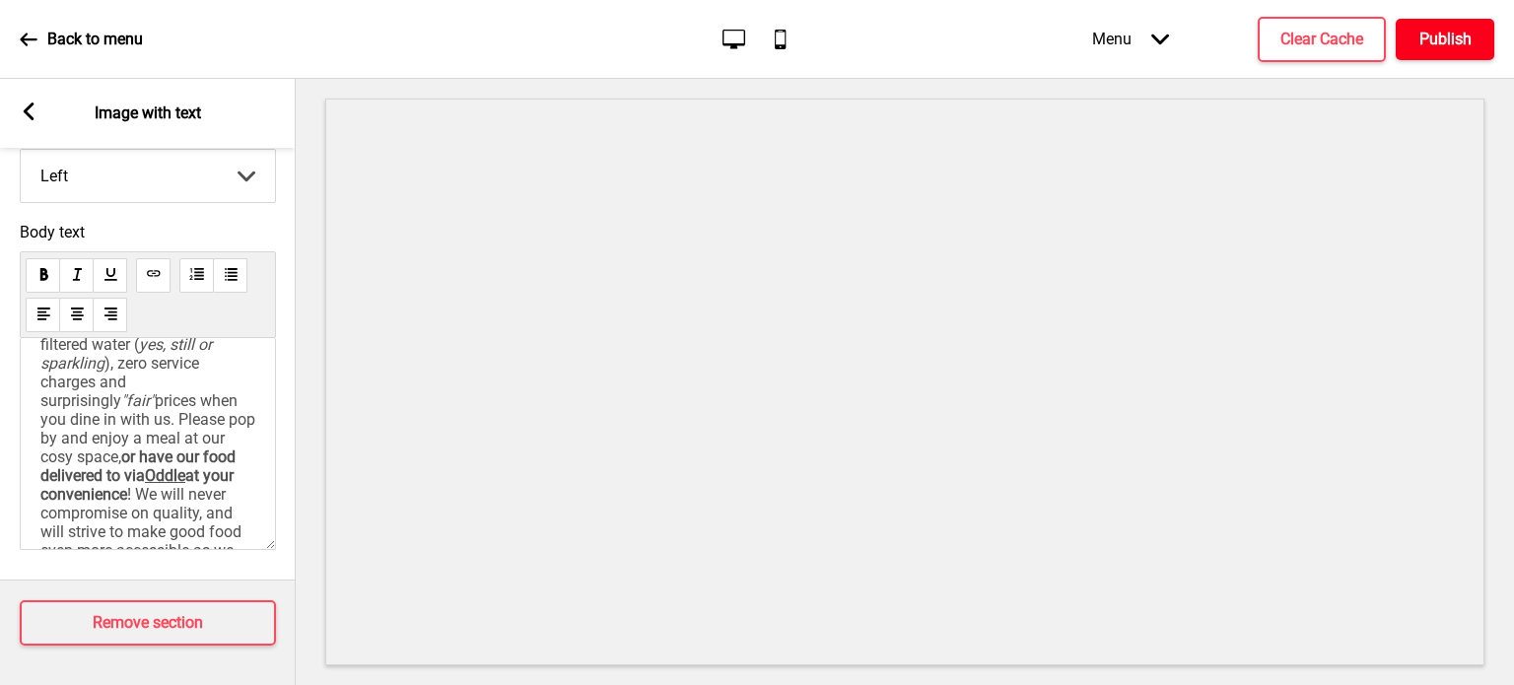
scroll to position [327, 0]
click at [40, 411] on span "), zero service charges and surprisingly" at bounding box center [121, 383] width 163 height 56
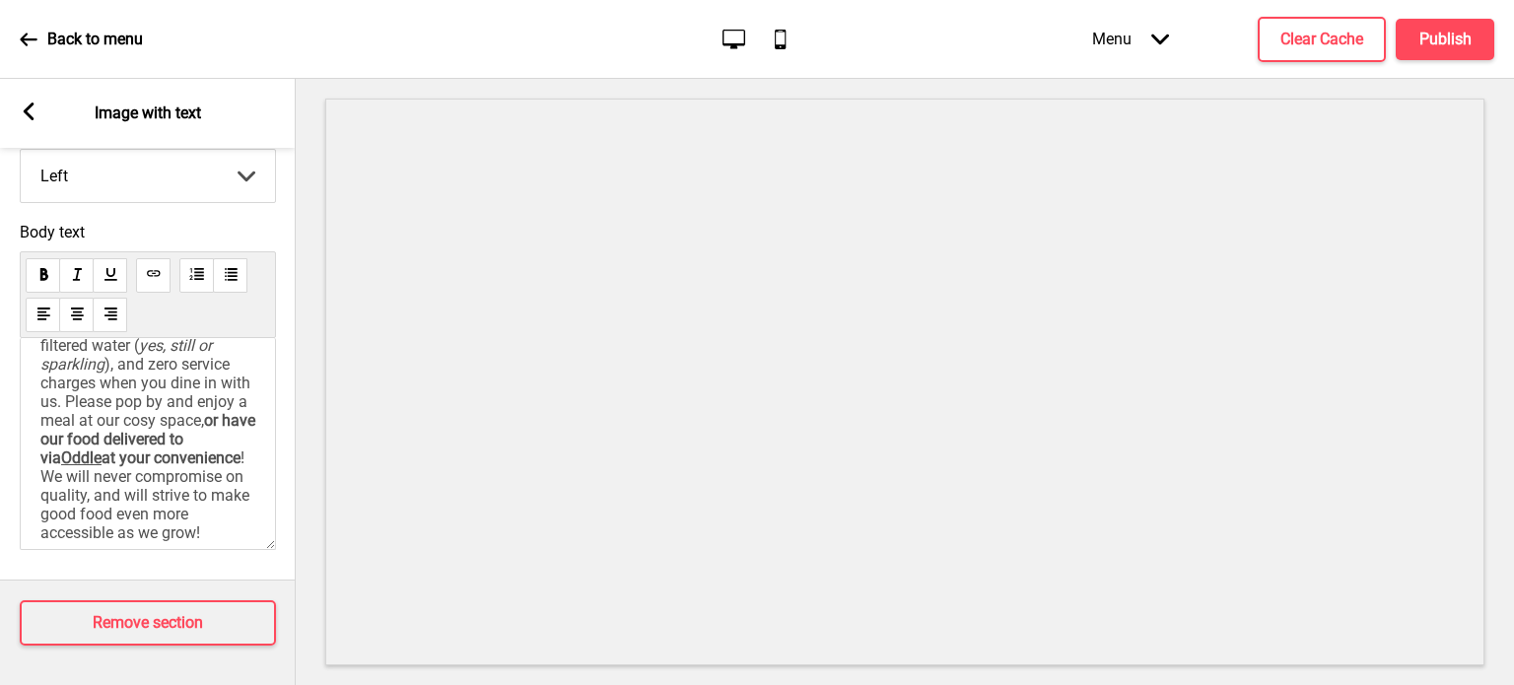
click at [213, 430] on span "), and zero service charges when you dine in with us. Please pop by and enjoy a…" at bounding box center [147, 392] width 214 height 75
click at [210, 417] on span "), and zero service charges when you dine in with us. Please pop by and enjoy a…" at bounding box center [147, 392] width 214 height 75
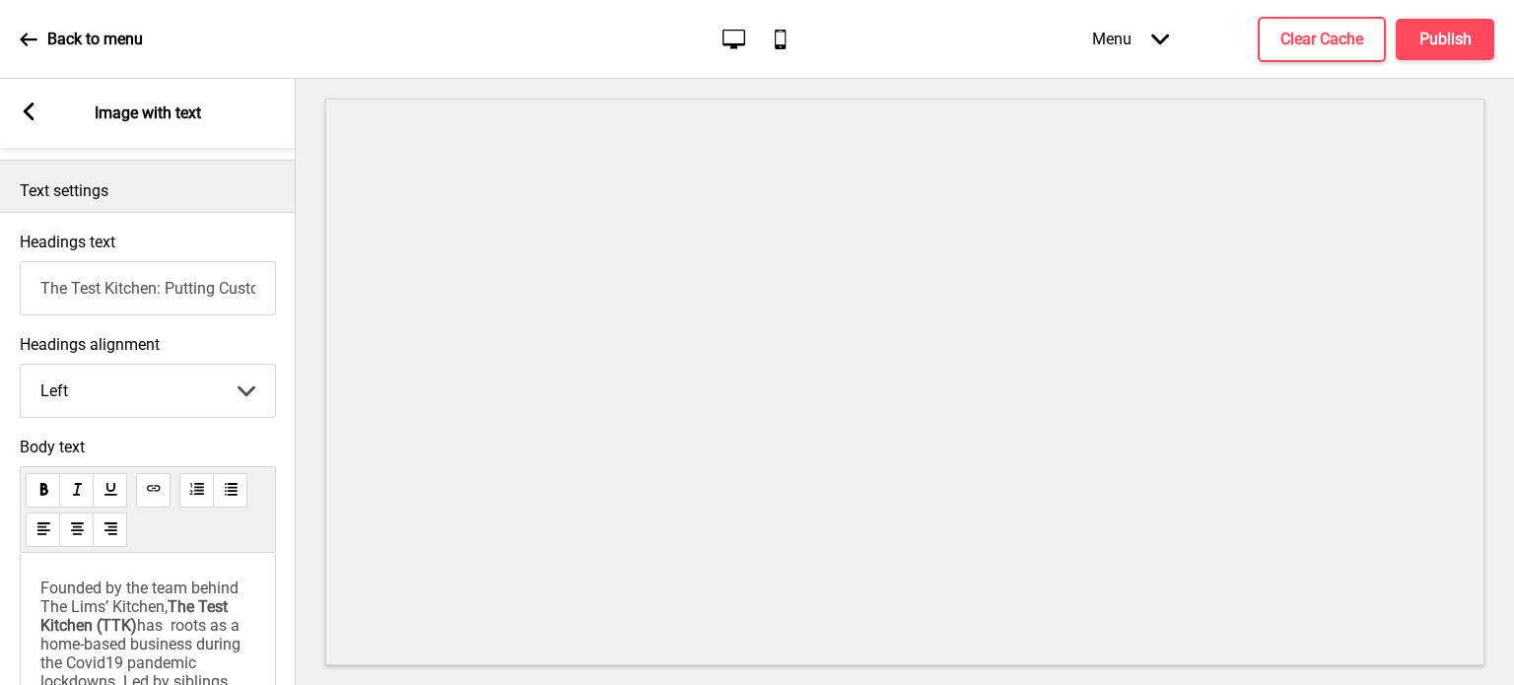
scroll to position [446, 0]
click at [162, 294] on input "The Test Kitchen: Putting Customers First" at bounding box center [148, 291] width 256 height 54
click at [166, 290] on input "The Test Kitchen: About Us" at bounding box center [148, 291] width 256 height 54
type input "About Us"
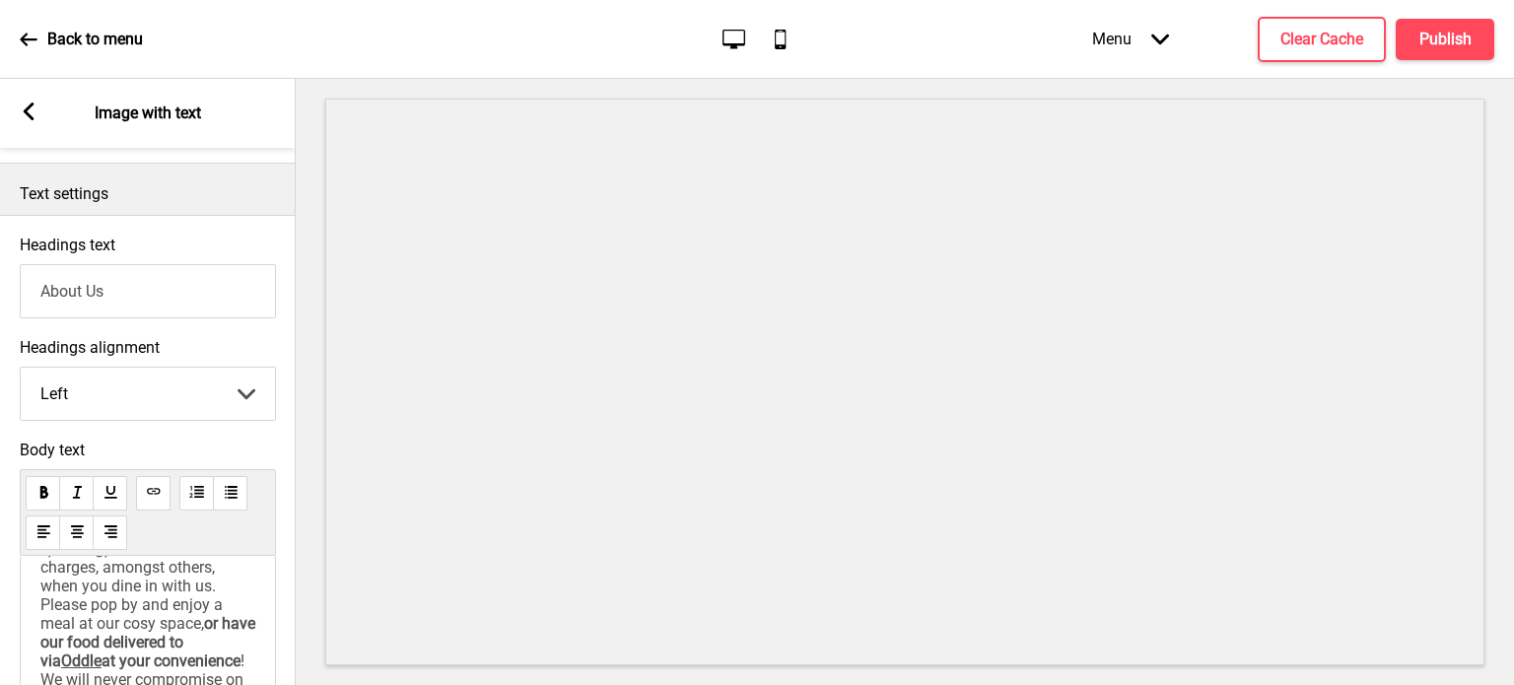
scroll to position [369, 0]
click at [234, 589] on span "), and zero service charges, amongst others, when you dine in with us. Please p…" at bounding box center [136, 578] width 193 height 94
click at [160, 582] on span "has roots as a home-based business during the Covid19 pandemic lockdowns. Led b…" at bounding box center [143, 471] width 206 height 281
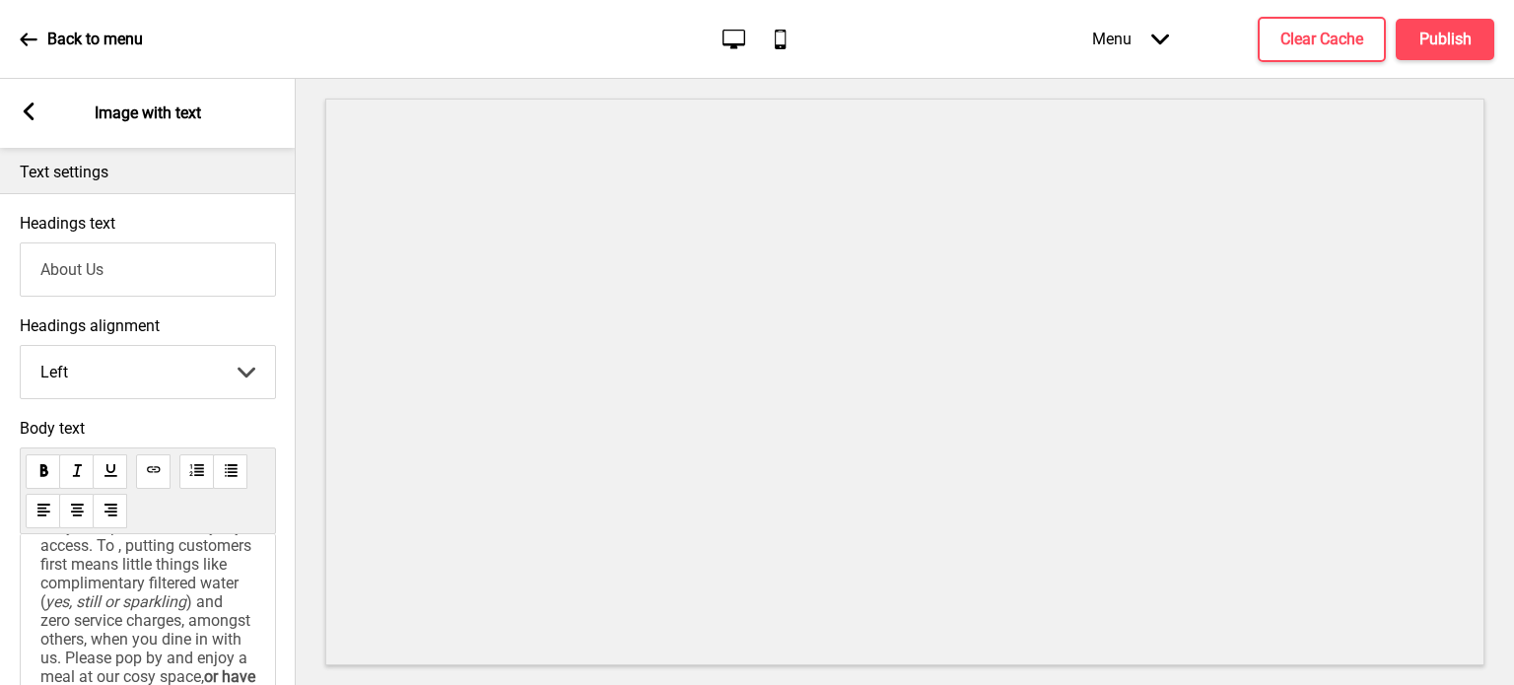
scroll to position [446, 0]
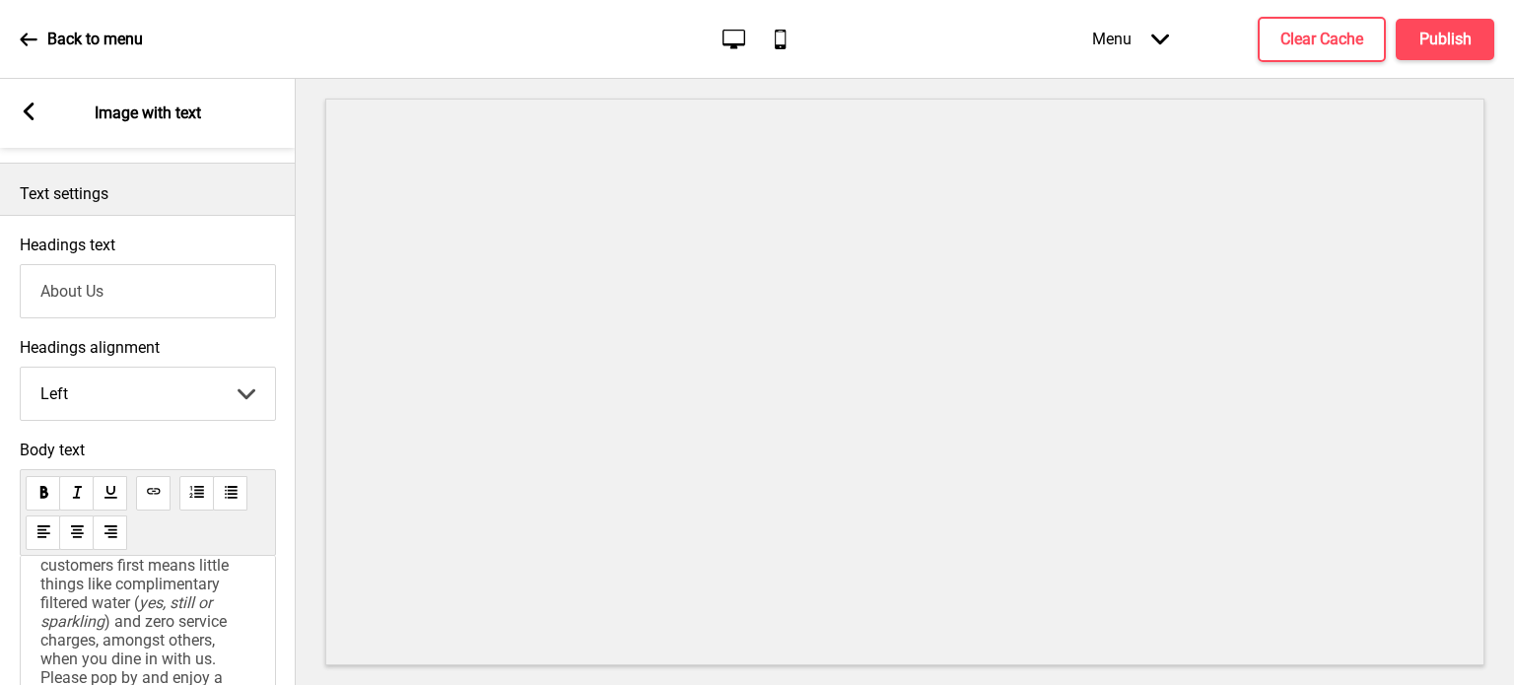
click at [38, 604] on div "Founded by the team behind The Lims’ Kitchen, The Test Kitchen (TTK) has roots …" at bounding box center [148, 662] width 256 height 212
click at [42, 604] on span "has roots as a home-based business during the Covid19 pandemic lockdowns. Led b…" at bounding box center [143, 471] width 206 height 281
click at [211, 604] on p "Founded by the team behind The Lims’ Kitchen, The Test Kitchen (TTK) has roots …" at bounding box center [147, 556] width 215 height 525
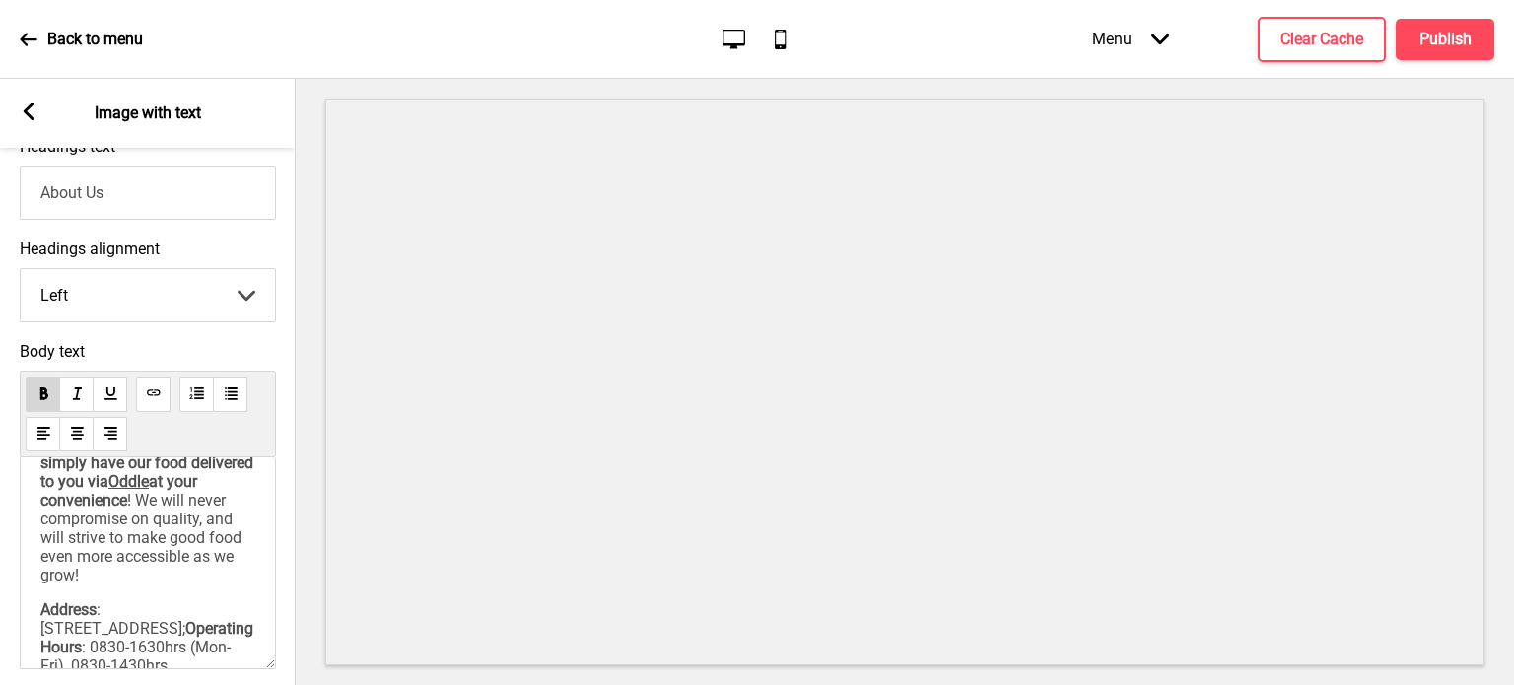
scroll to position [678, 0]
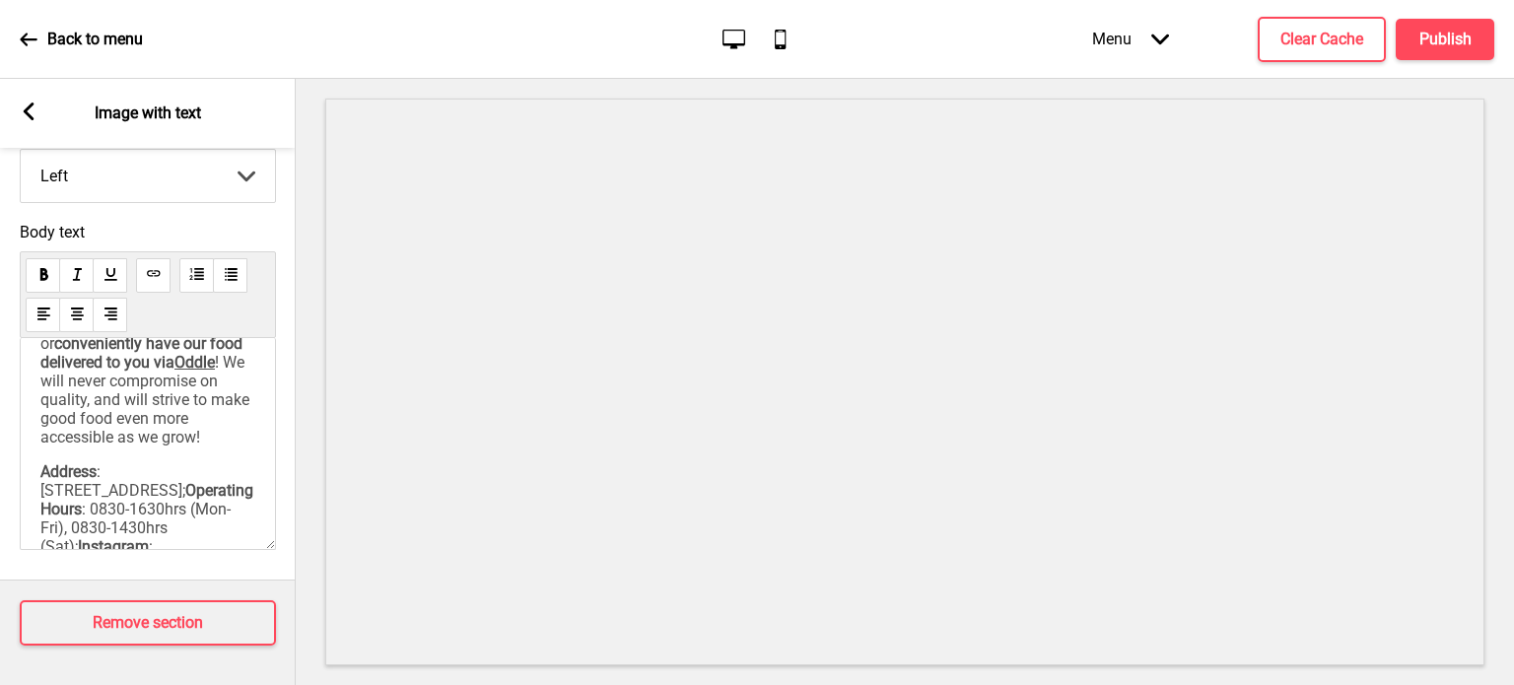
click at [193, 447] on span "! We will never compromise on quality, and will strive to make good food even m…" at bounding box center [146, 400] width 213 height 94
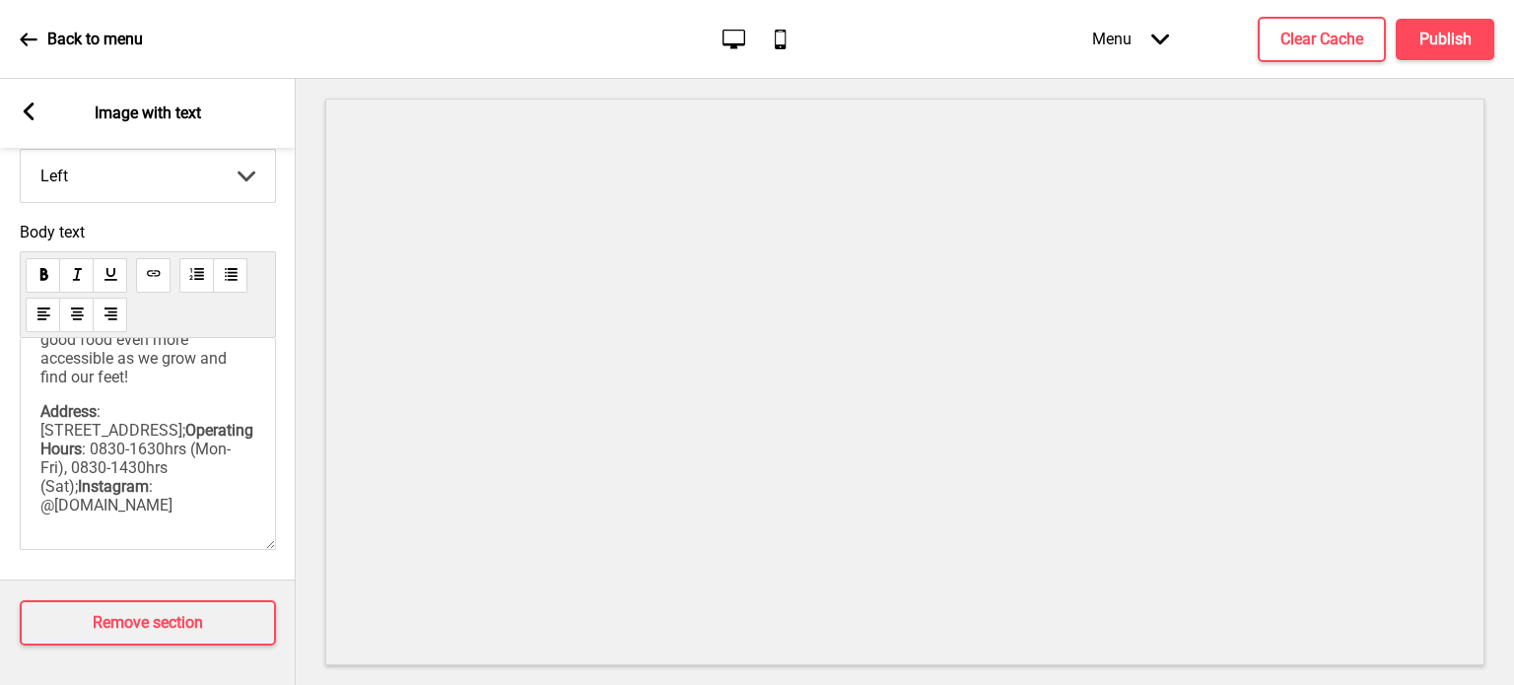
scroll to position [516, 0]
click at [43, 378] on span "! We will never compromise on quality, and will strive to make good food even m…" at bounding box center [146, 335] width 213 height 112
copy span "never compromise on quality"
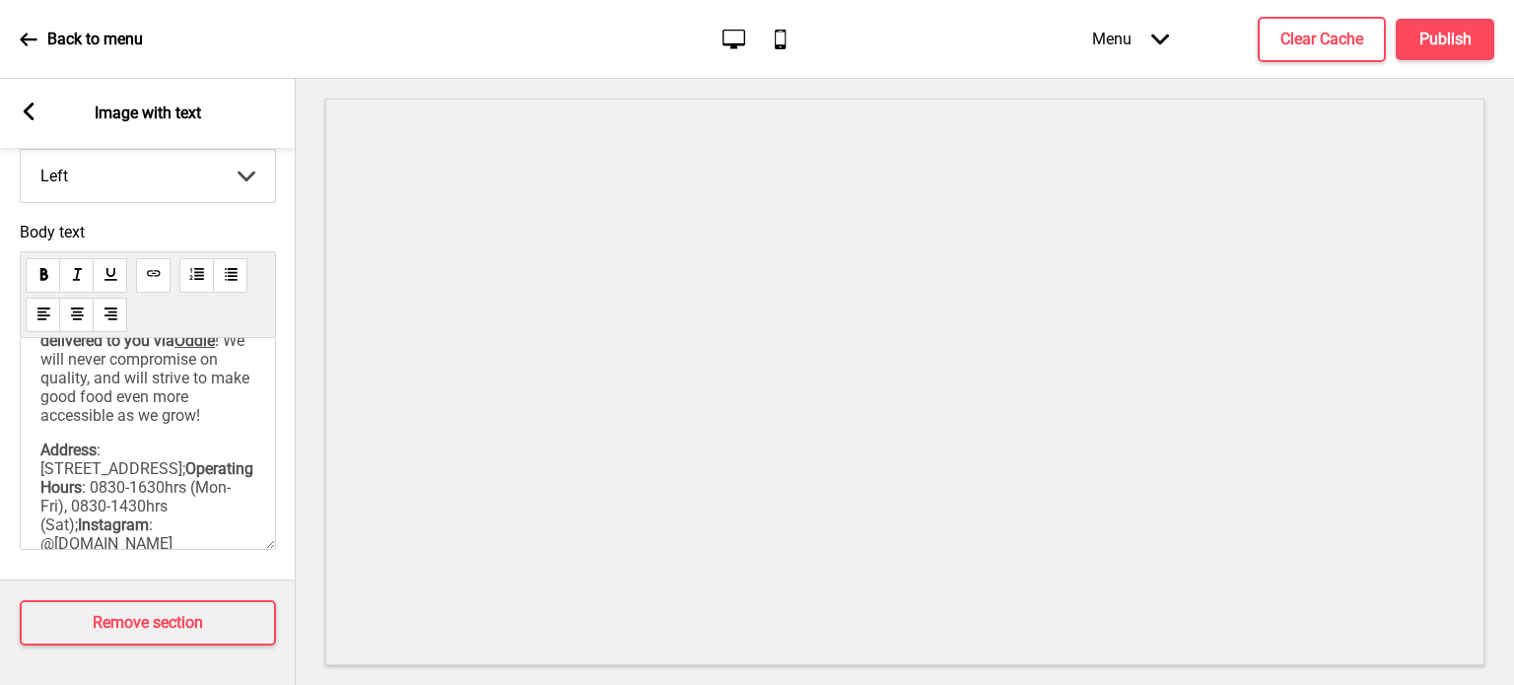
scroll to position [461, 0]
click at [205, 427] on span "! We will never compromise on quality, and will strive to make good food even m…" at bounding box center [146, 380] width 213 height 94
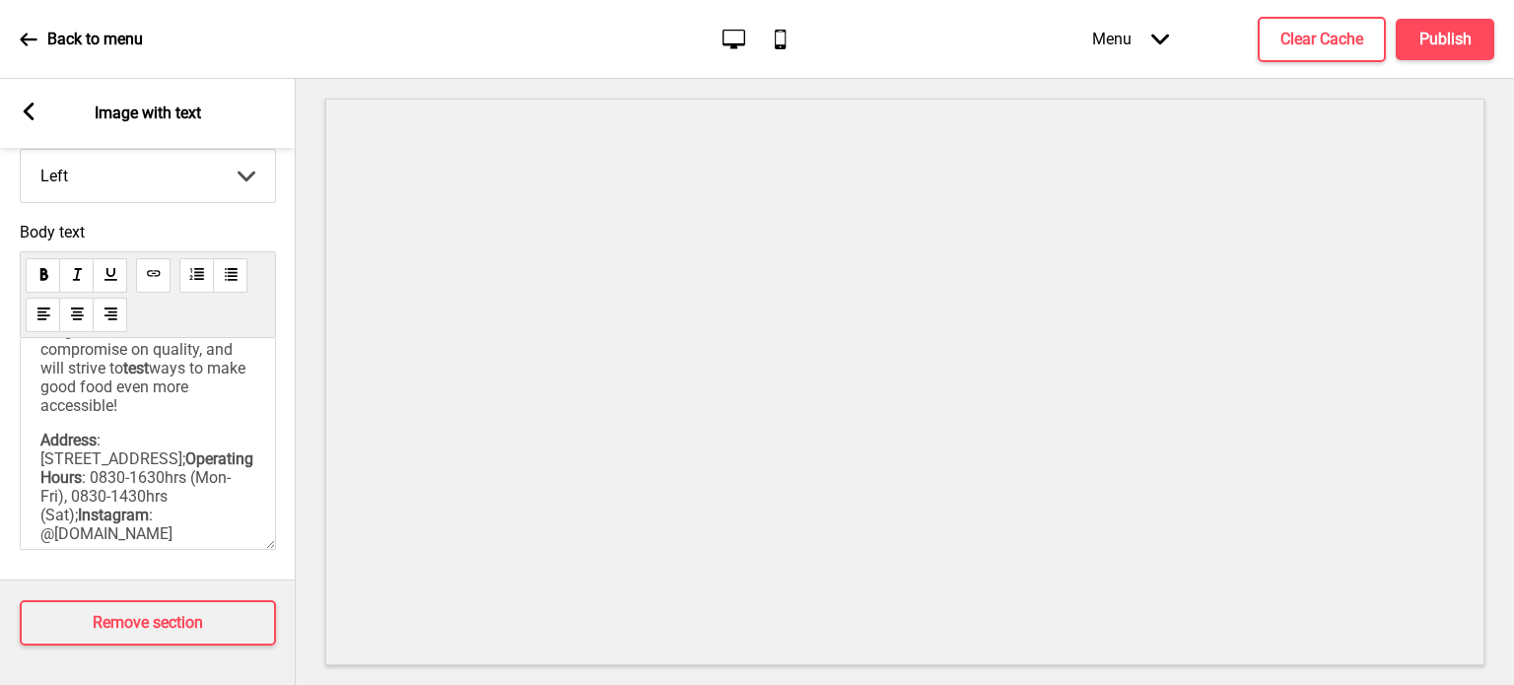
scroll to position [491, 0]
click at [1440, 46] on h4 "Publish" at bounding box center [1446, 40] width 52 height 22
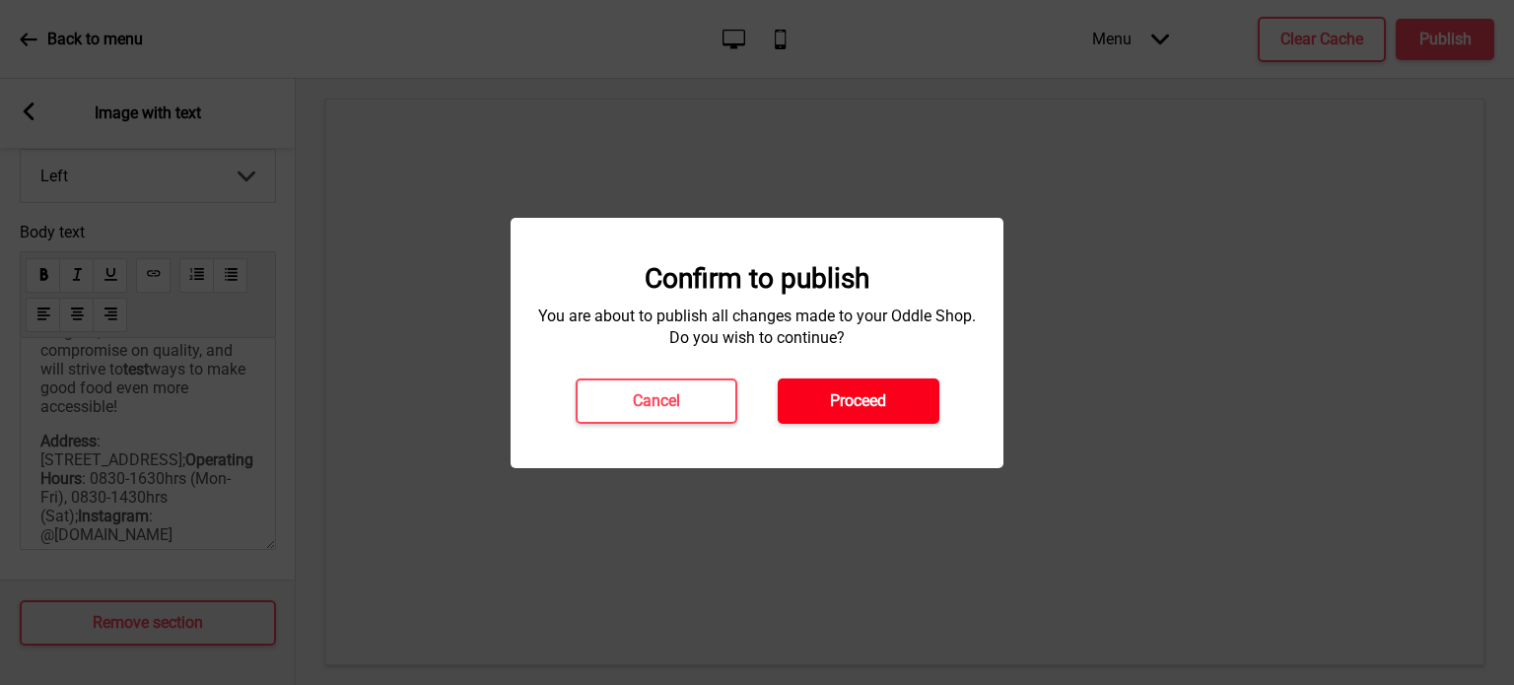
click at [868, 384] on button "Proceed" at bounding box center [859, 401] width 162 height 45
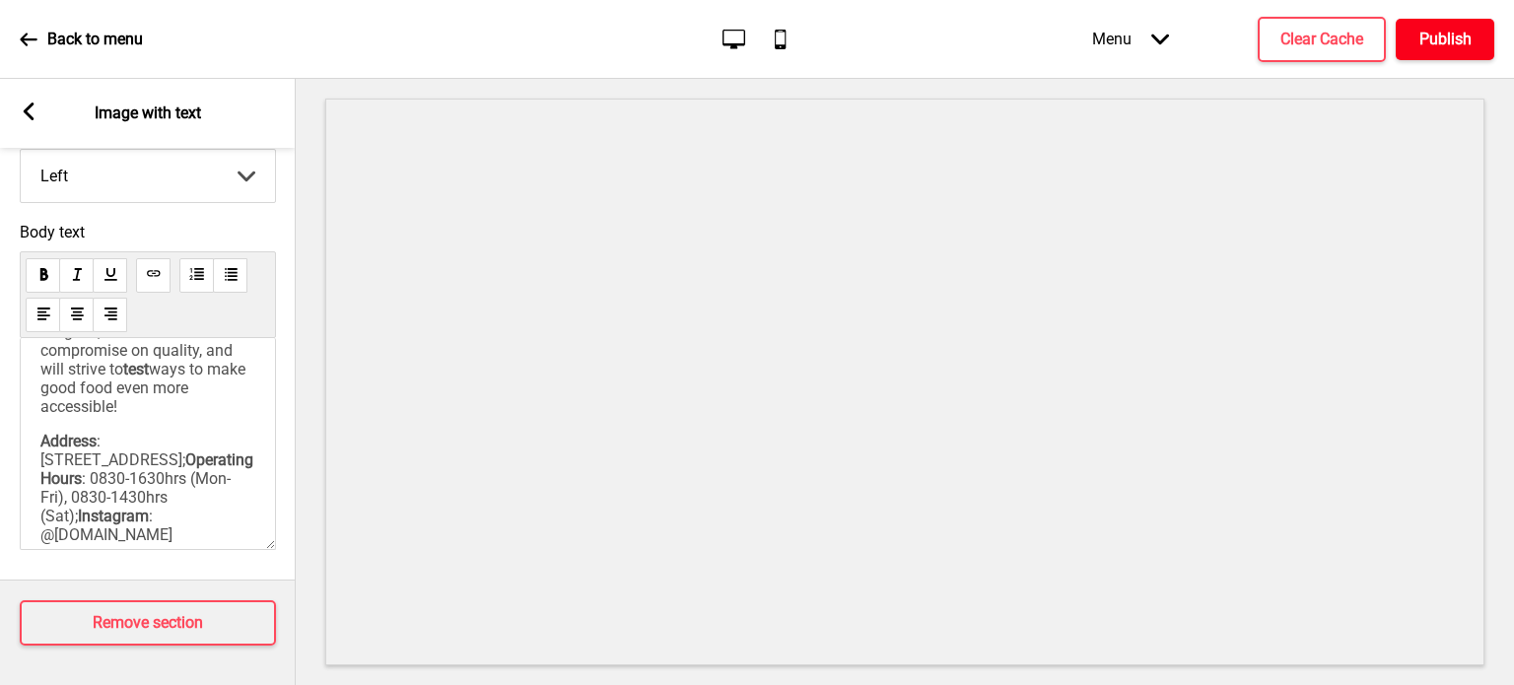
click at [1464, 51] on button "Publish" at bounding box center [1445, 39] width 99 height 41
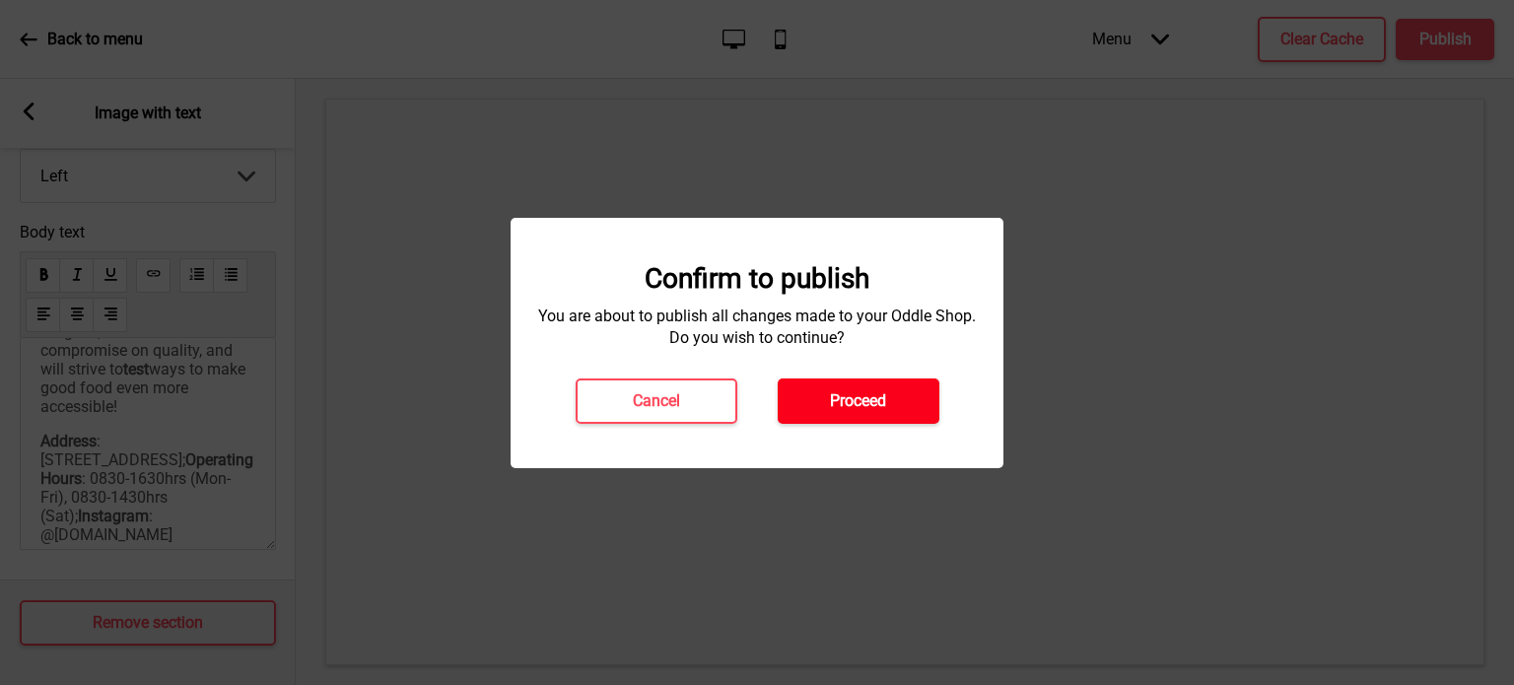
drag, startPoint x: 886, startPoint y: 401, endPoint x: 809, endPoint y: 422, distance: 80.6
click at [809, 422] on button "Proceed" at bounding box center [859, 401] width 162 height 45
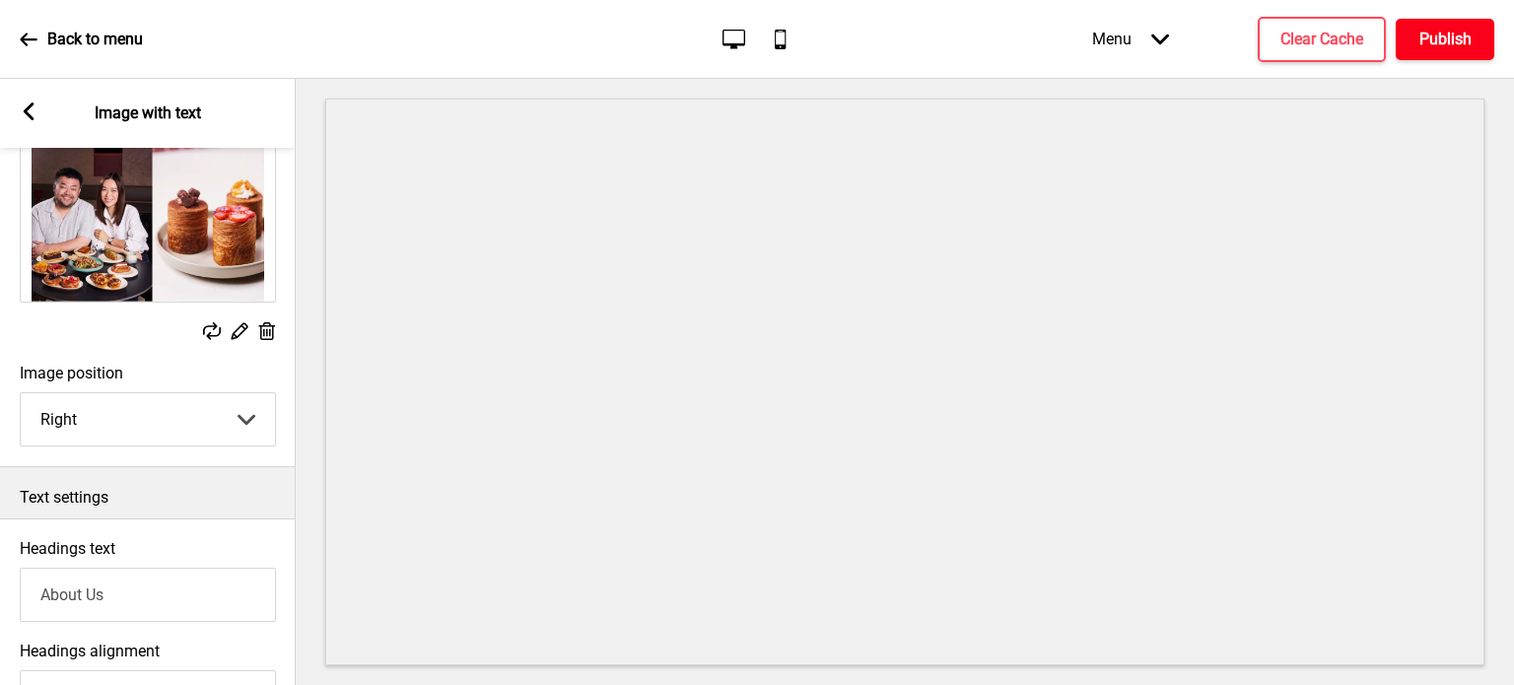
scroll to position [0, 0]
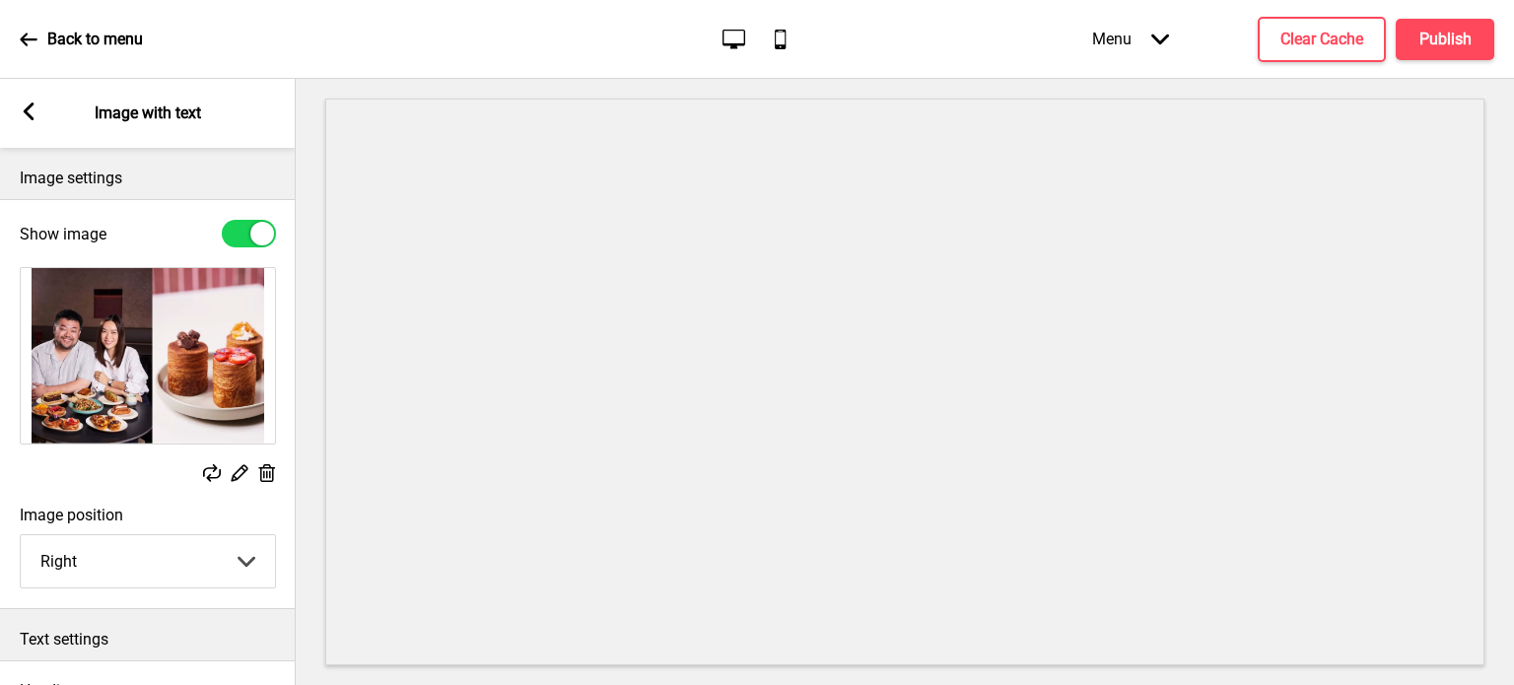
click at [34, 116] on rect at bounding box center [29, 112] width 18 height 18
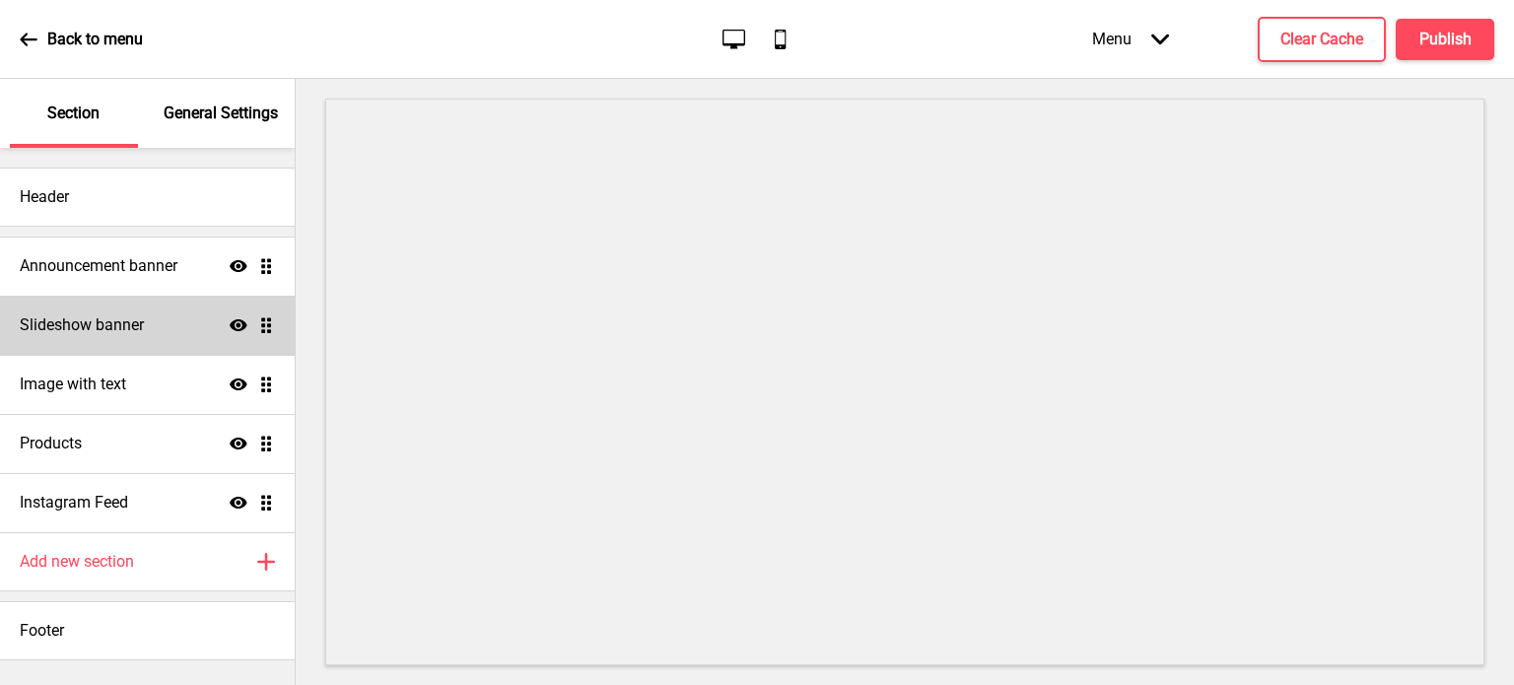
click at [151, 334] on div "Slideshow banner Show Drag" at bounding box center [147, 325] width 295 height 59
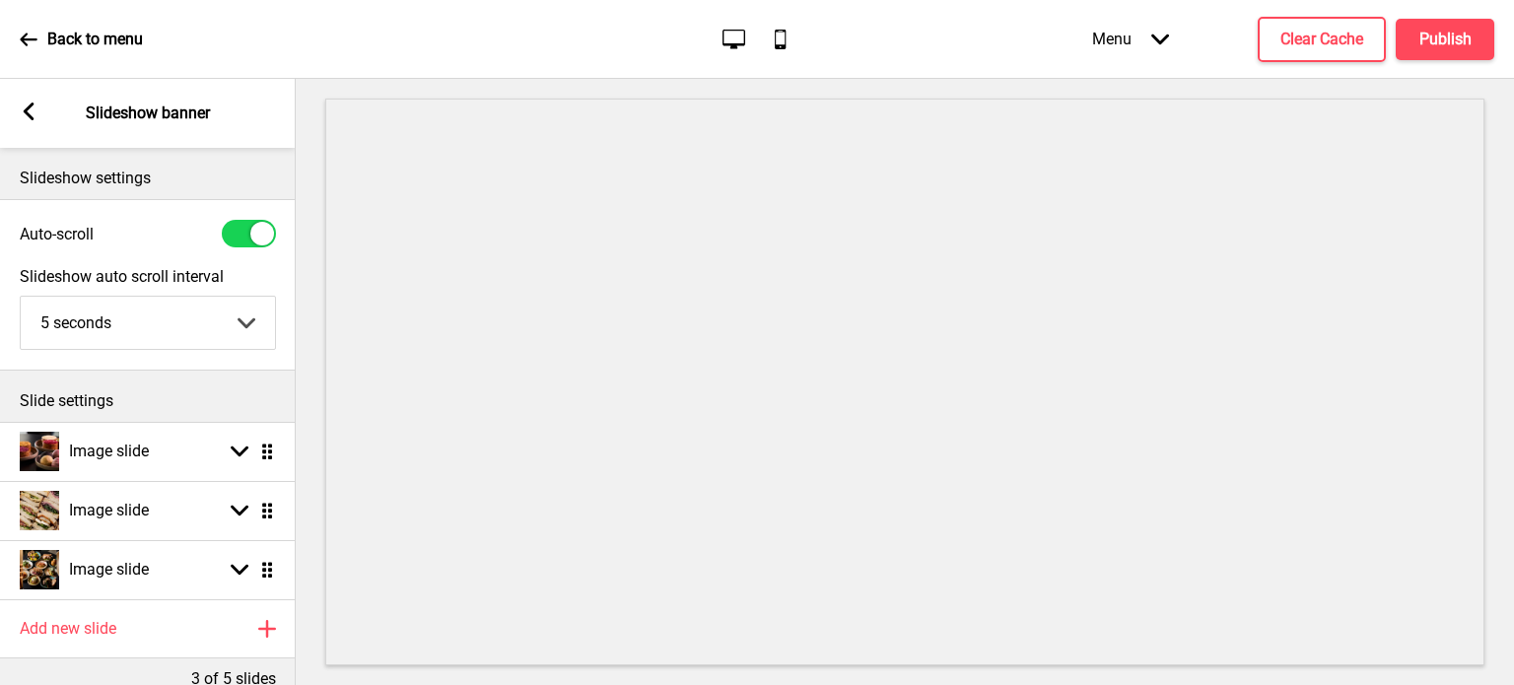
scroll to position [122, 0]
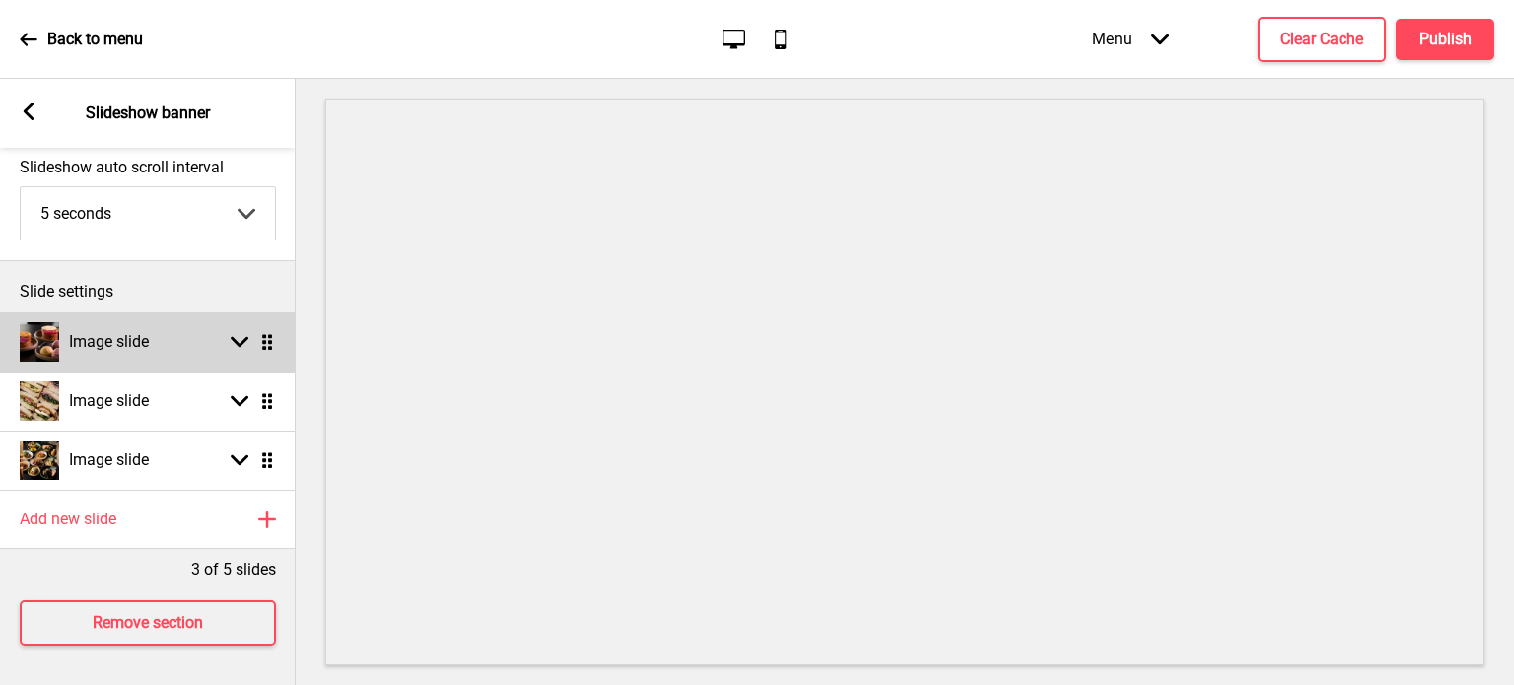
click at [222, 335] on div "Arrow down Drag" at bounding box center [248, 342] width 55 height 18
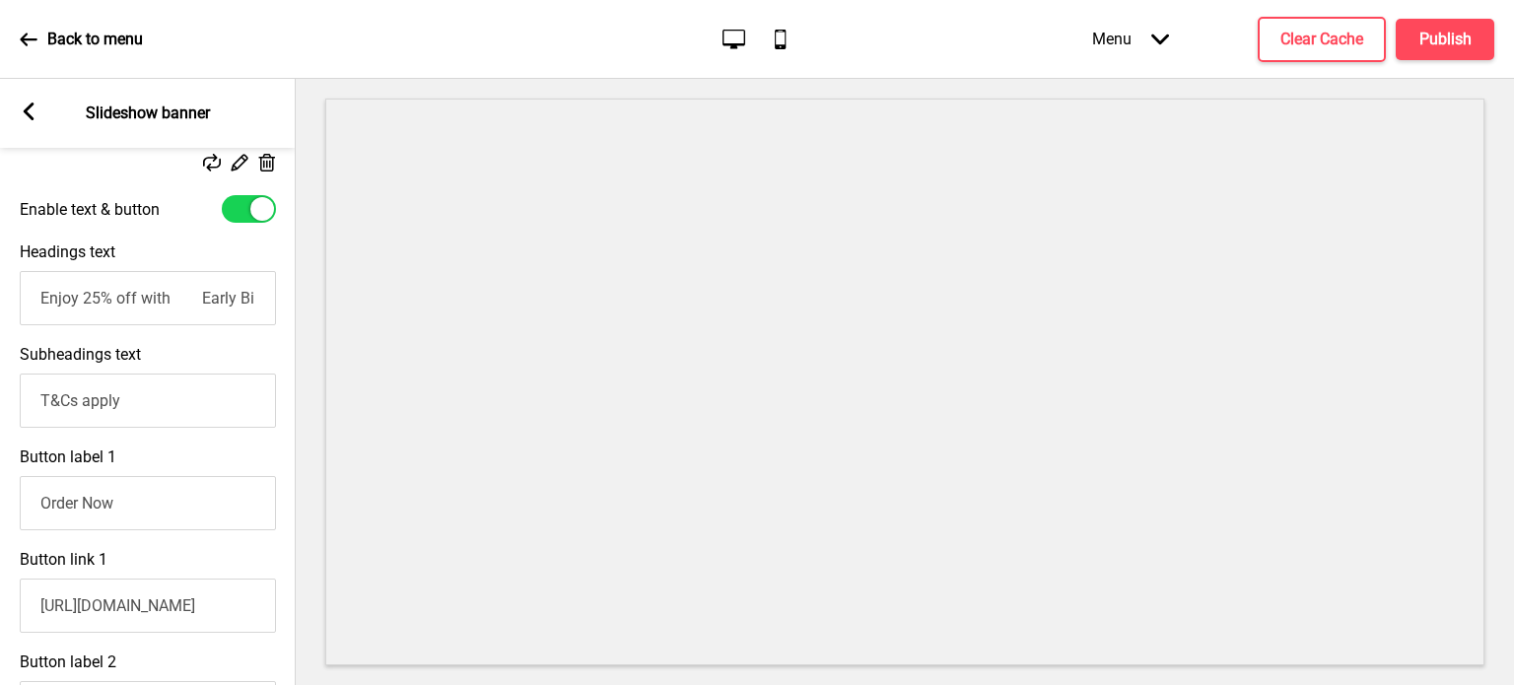
scroll to position [528, 0]
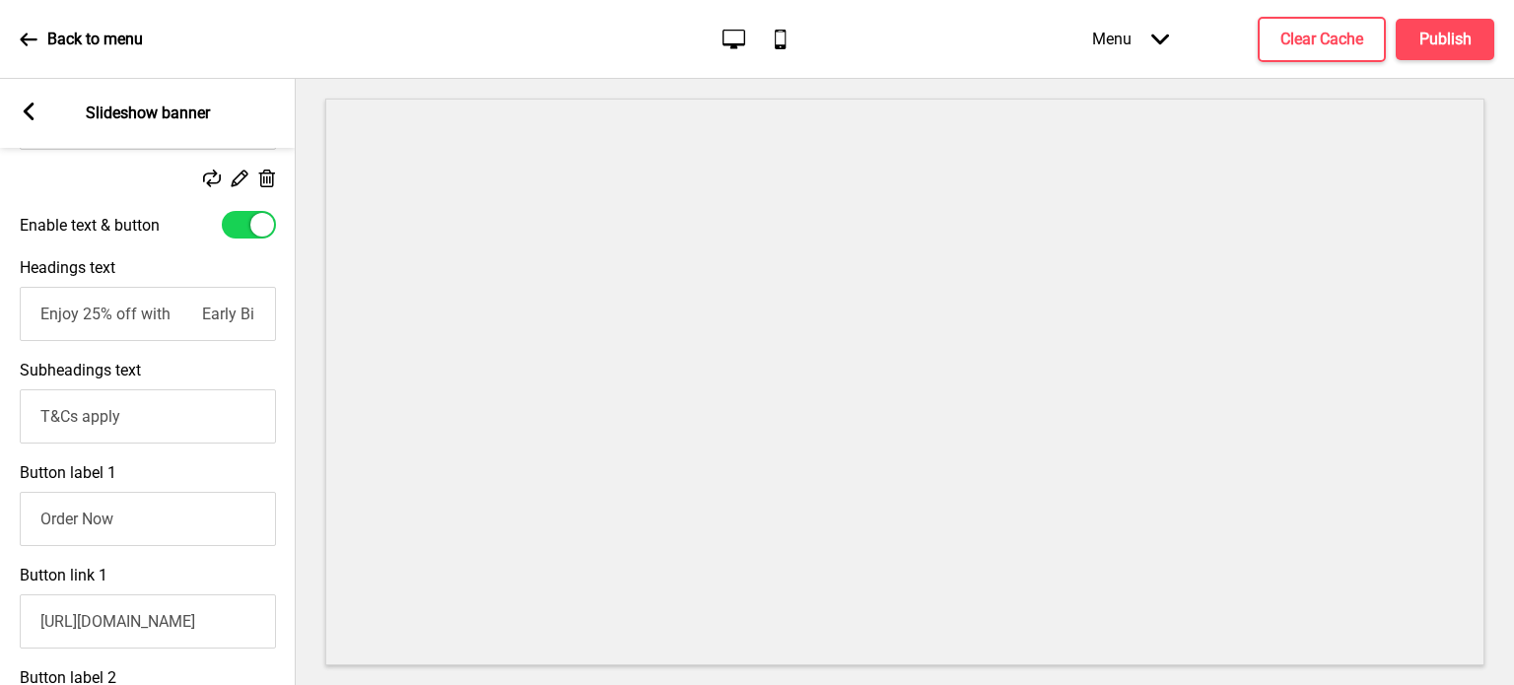
click at [205, 318] on input "Enjoy 25% off with Early Bird Discounts" at bounding box center [148, 314] width 256 height 54
type input "Save 25% with Early Bird Discounts"
click at [39, 418] on input "T&Cs apply" at bounding box center [148, 416] width 256 height 54
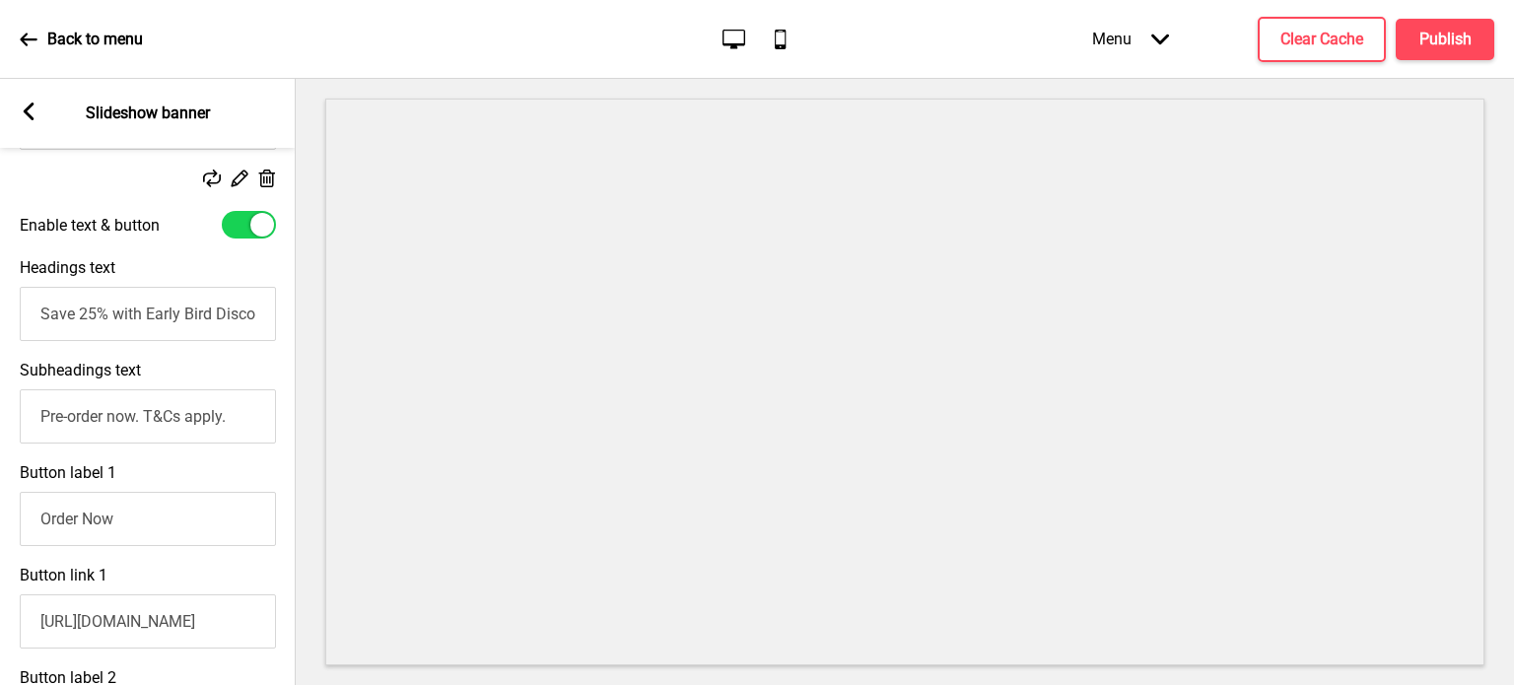
type input "Pre-order now. T&Cs apply."
click at [75, 315] on input "Save 25% with Early Bird Discounts" at bounding box center [148, 314] width 256 height 54
click at [43, 322] on input "Early Bird Discounts" at bounding box center [148, 314] width 256 height 54
click at [144, 321] on input "20% Early Bird Discounts on Our Signature Teochew Mooncakes" at bounding box center [148, 314] width 256 height 54
click at [84, 316] on input "Enjoy 20% Early Bird Discount on Our Signature Teochew Flakey Mooncakes" at bounding box center [148, 314] width 256 height 54
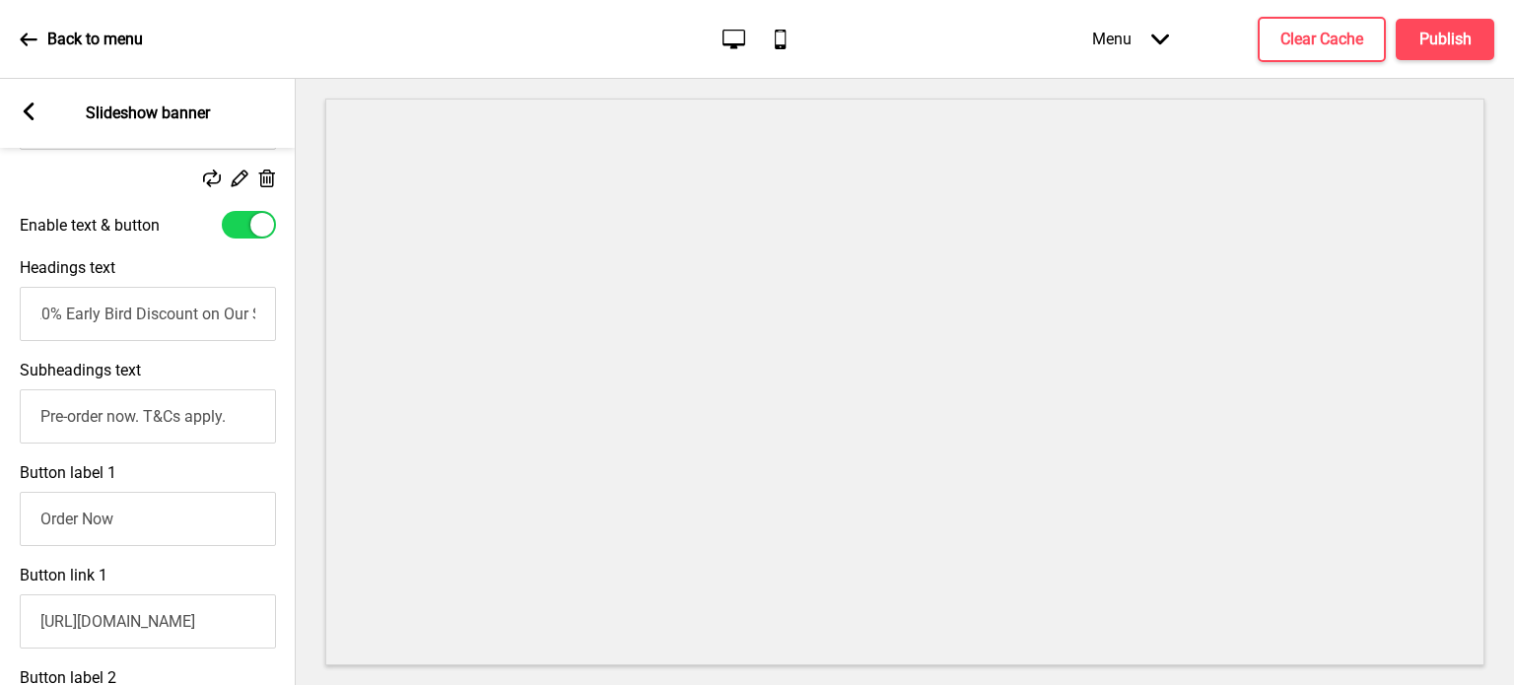
scroll to position [0, 79]
type input "20% Early Bird Discount on Signature Teochew Flakey Mooncakes"
click at [1428, 42] on h4 "Publish" at bounding box center [1446, 40] width 52 height 22
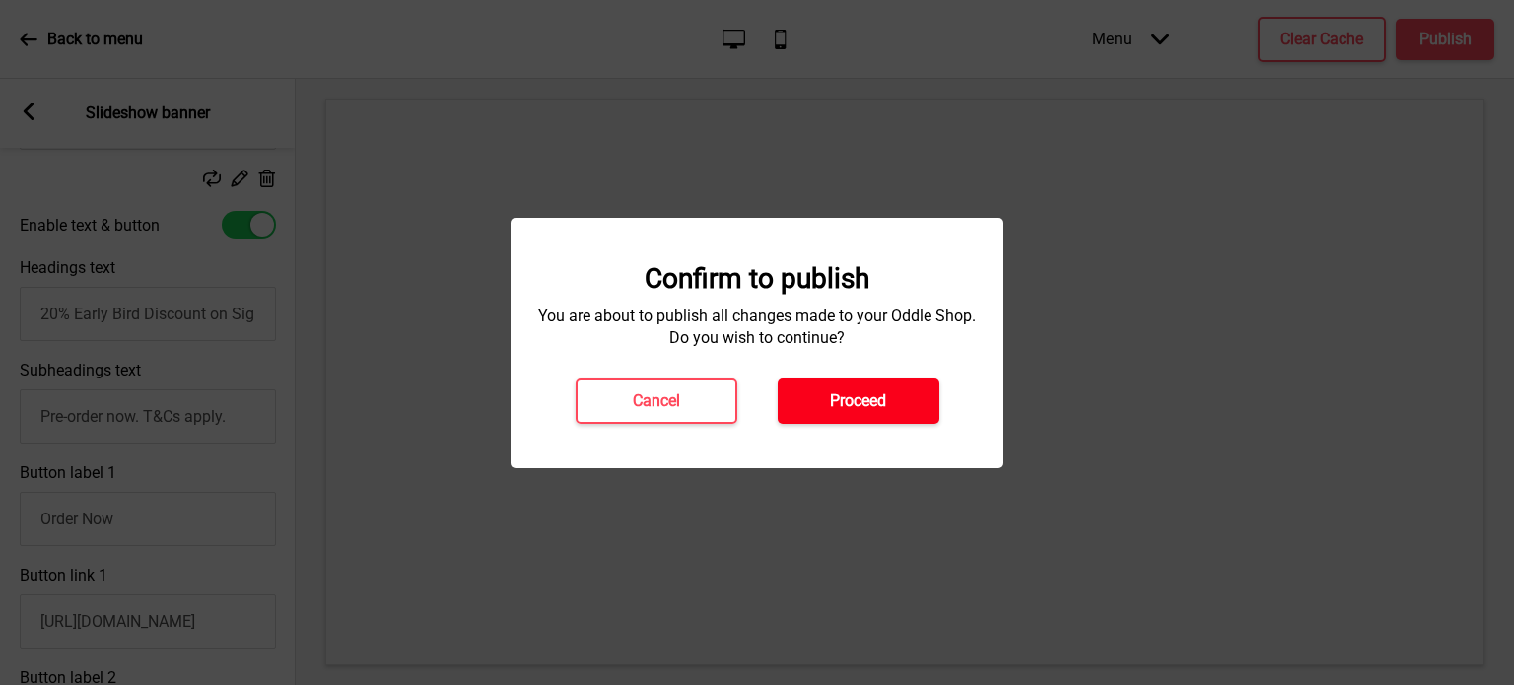
click at [868, 403] on h4 "Proceed" at bounding box center [858, 401] width 56 height 22
